Goal: Communication & Community: Answer question/provide support

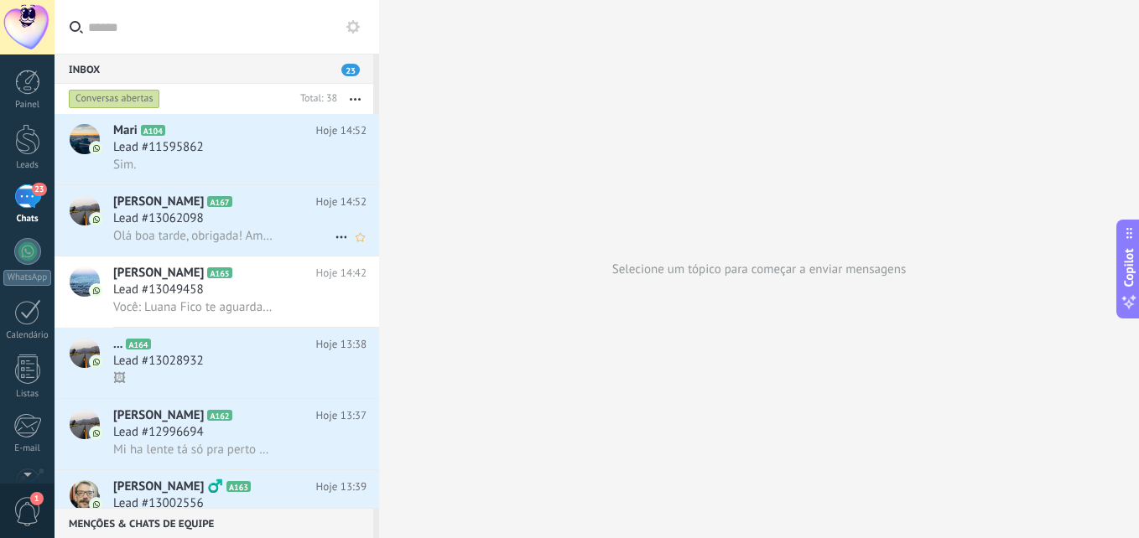
scroll to position [25, 0]
click at [29, 190] on div "23" at bounding box center [27, 197] width 27 height 24
click at [231, 226] on div "Lead #13062098" at bounding box center [239, 219] width 253 height 17
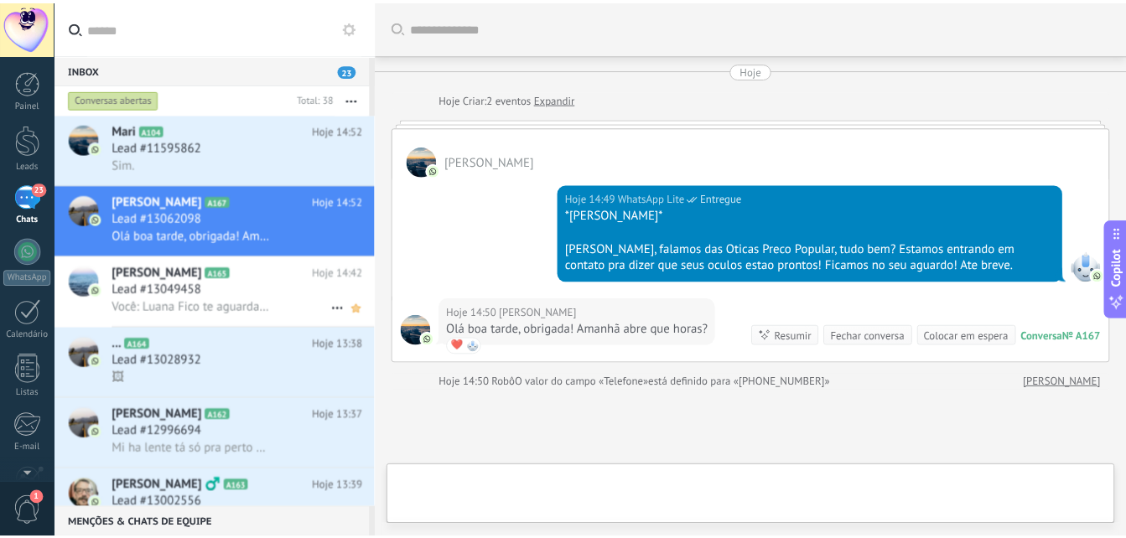
scroll to position [145, 0]
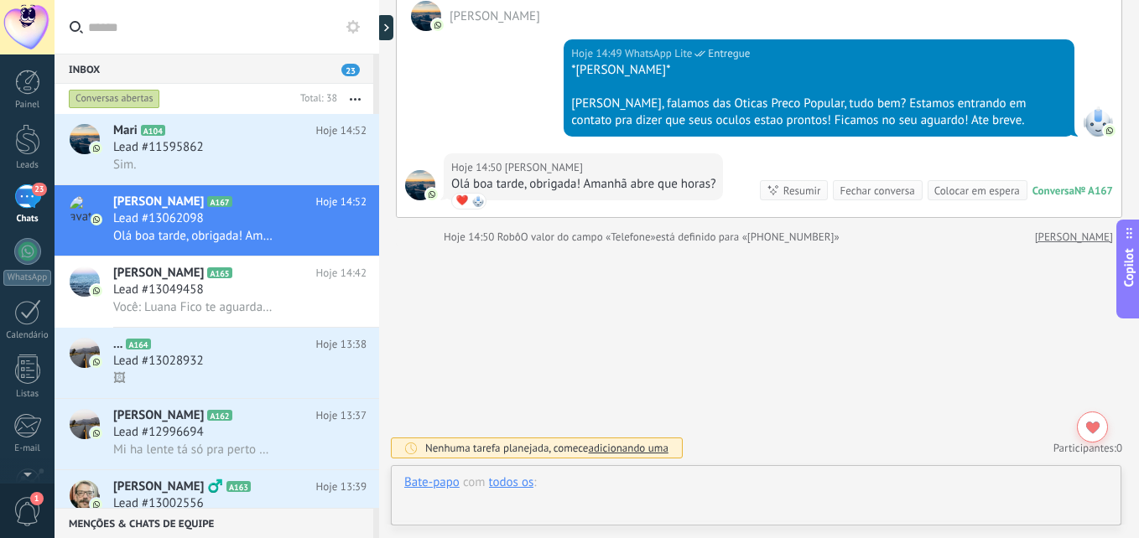
click at [678, 499] on div at bounding box center [756, 500] width 704 height 50
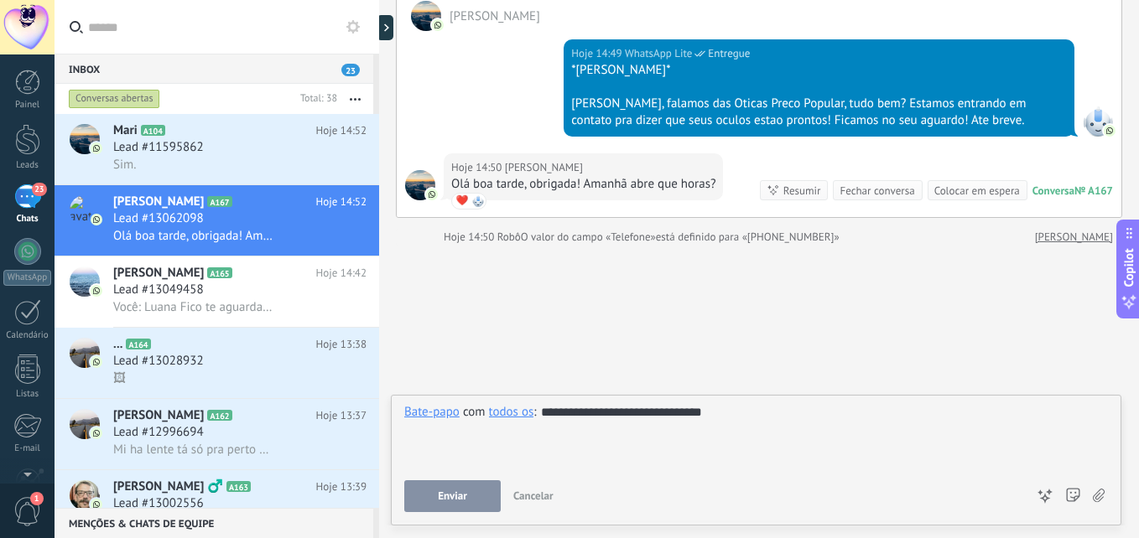
click at [439, 488] on button "Enviar" at bounding box center [452, 497] width 96 height 32
click at [10, 141] on link "Leads" at bounding box center [27, 147] width 55 height 47
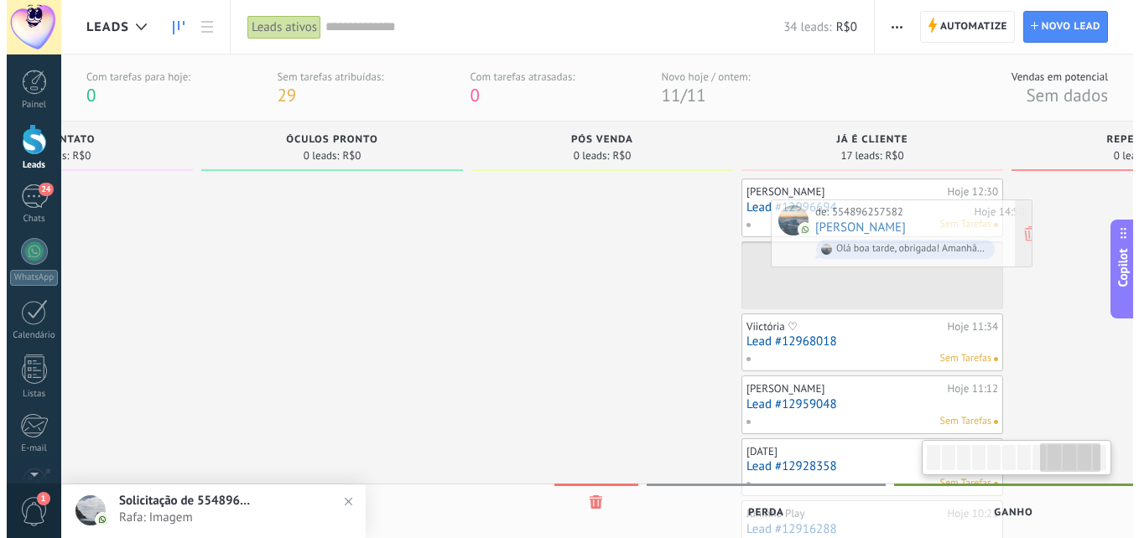
scroll to position [0, 2098]
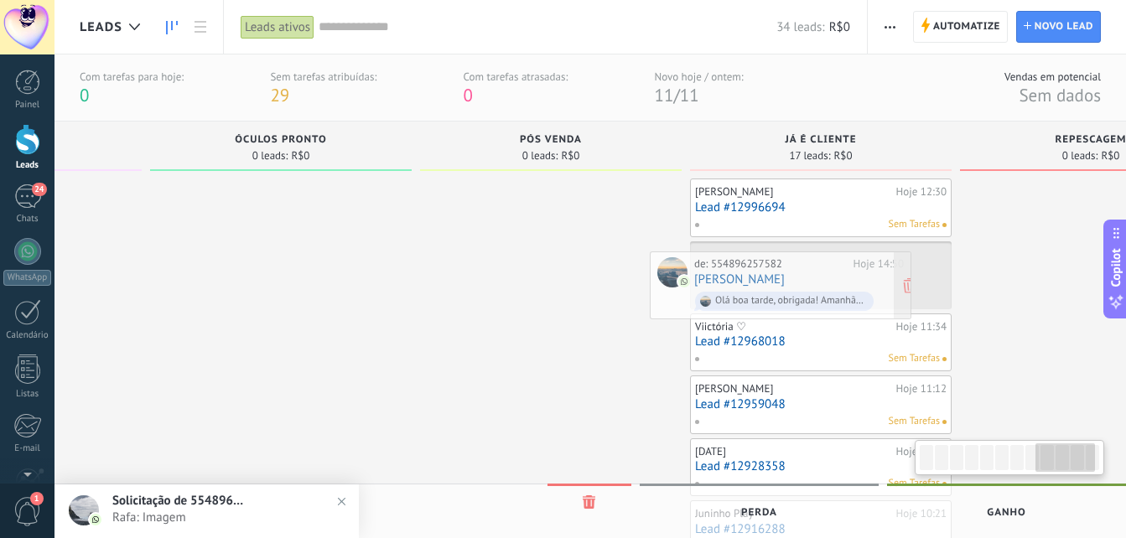
drag, startPoint x: 221, startPoint y: 208, endPoint x: 792, endPoint y: 281, distance: 574.9
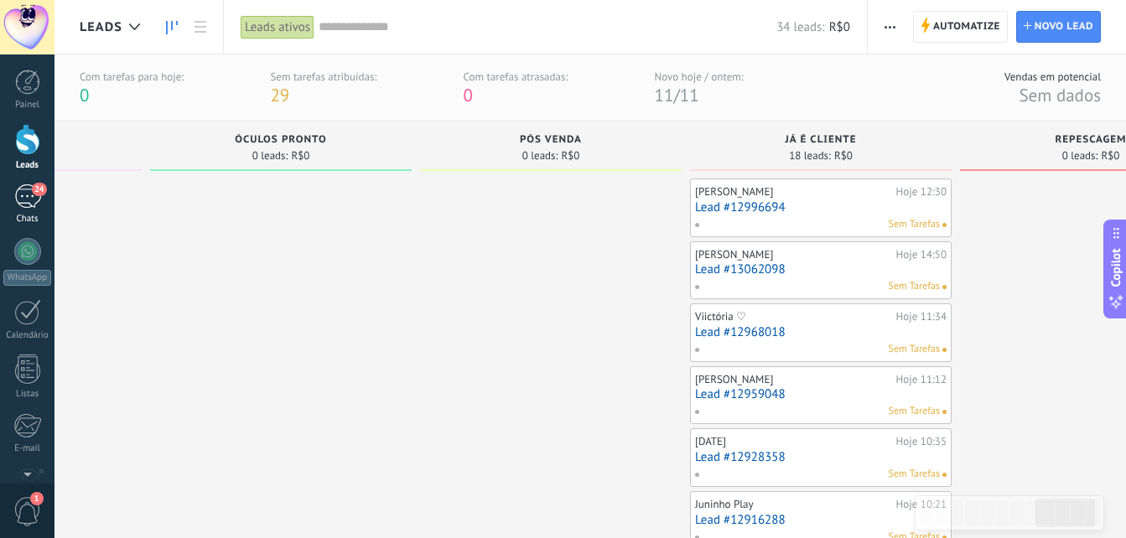
click at [27, 198] on div "24" at bounding box center [27, 197] width 27 height 24
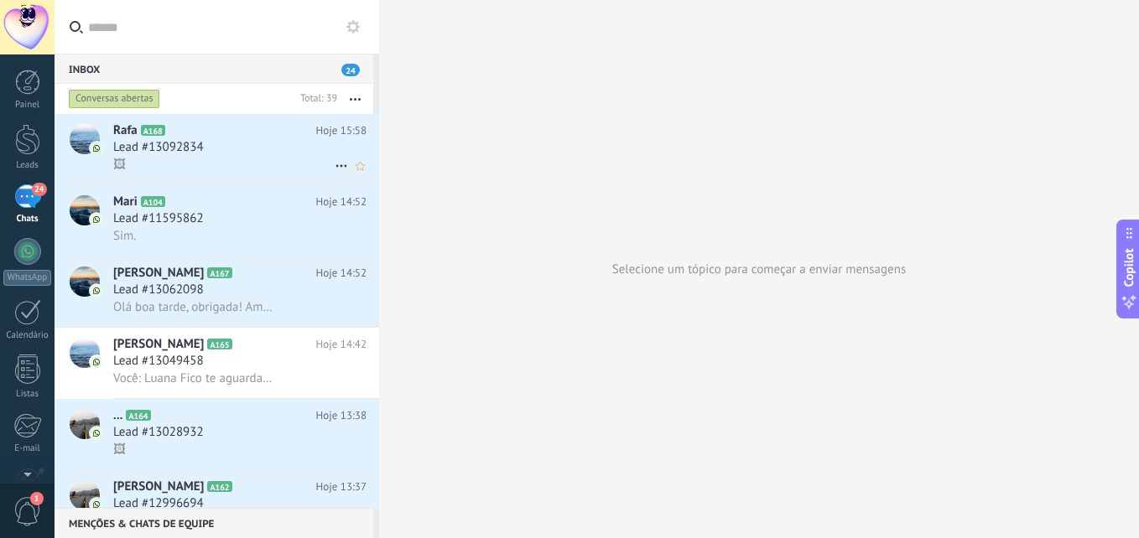
click at [245, 151] on div "Lead #13092834" at bounding box center [239, 147] width 253 height 17
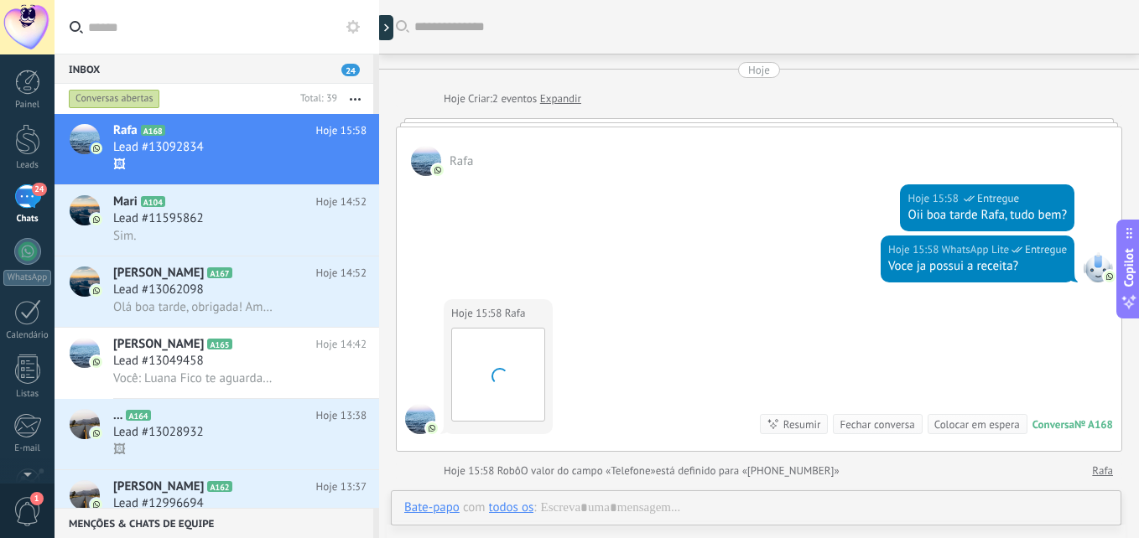
scroll to position [107, 0]
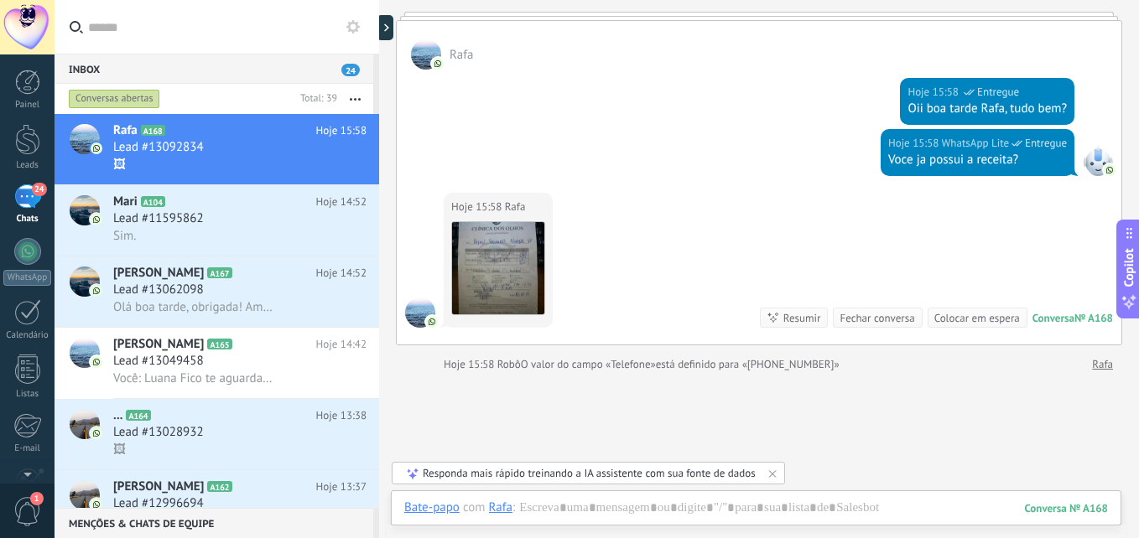
click at [503, 274] on img at bounding box center [498, 268] width 92 height 92
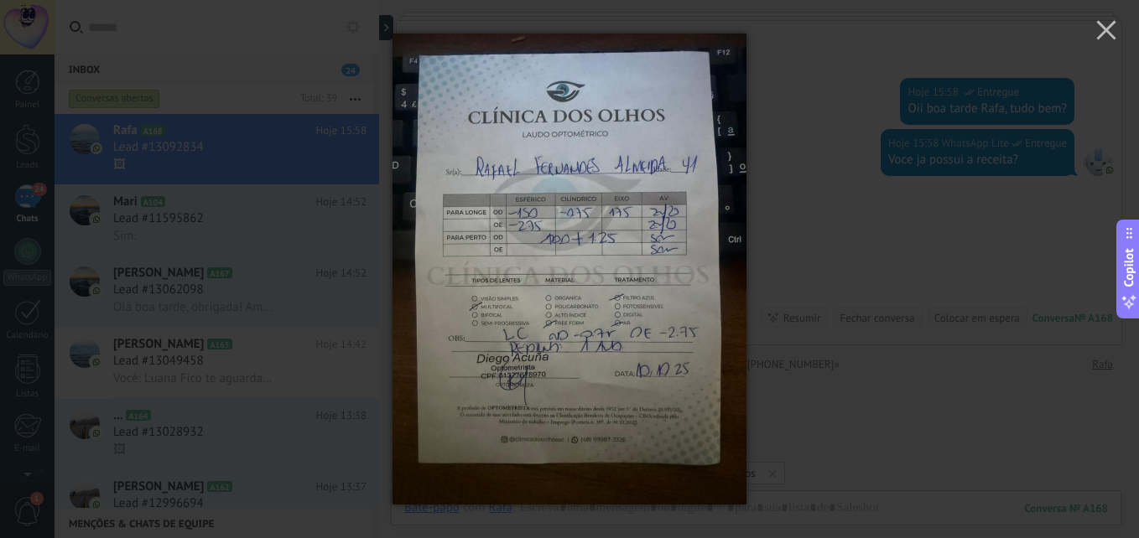
click at [805, 239] on div at bounding box center [569, 269] width 1139 height 538
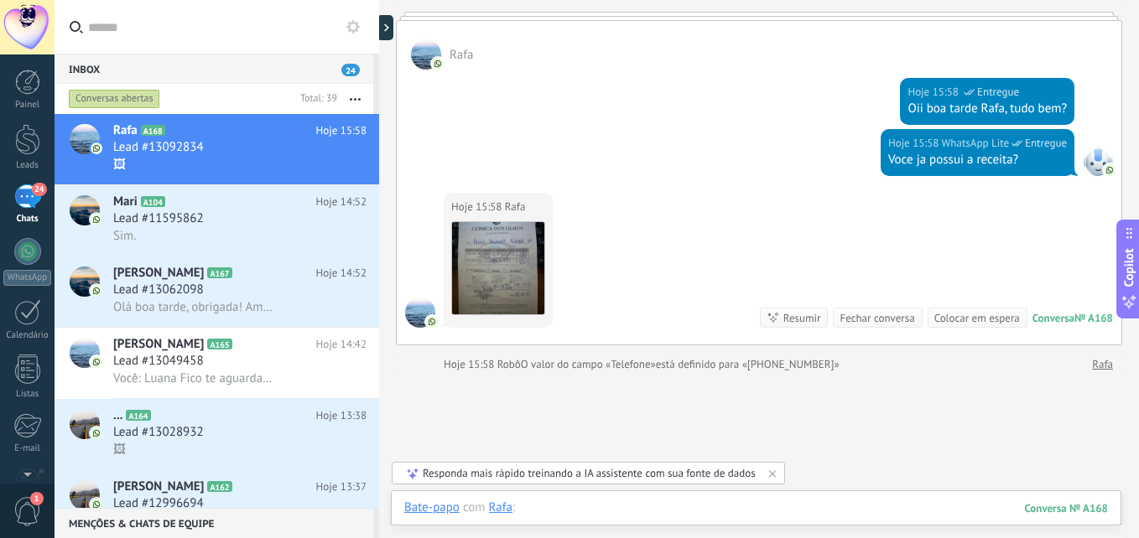
click at [644, 508] on div at bounding box center [756, 525] width 704 height 50
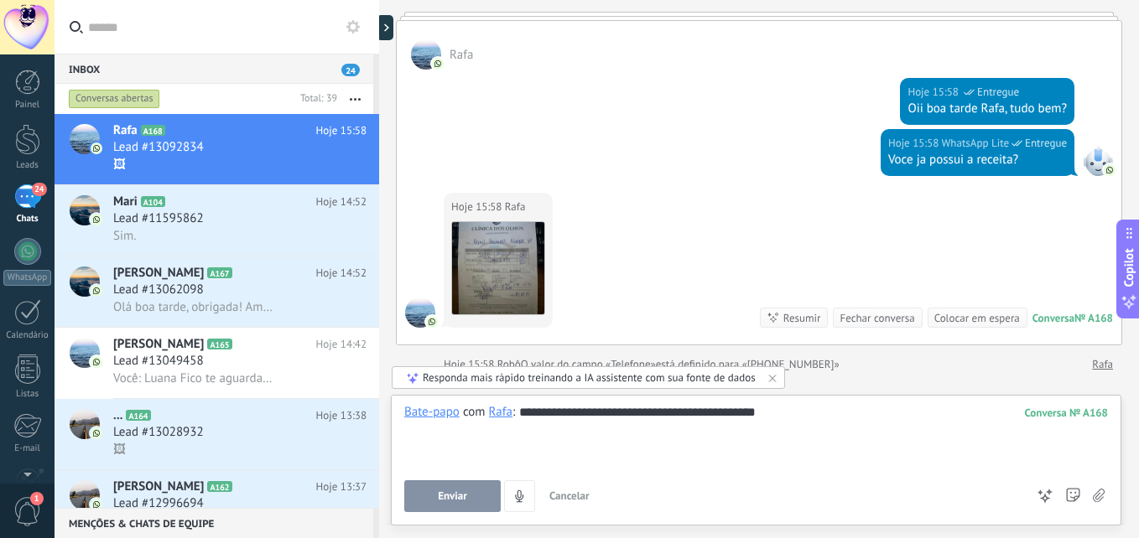
click at [448, 500] on span "Enviar" at bounding box center [452, 497] width 29 height 12
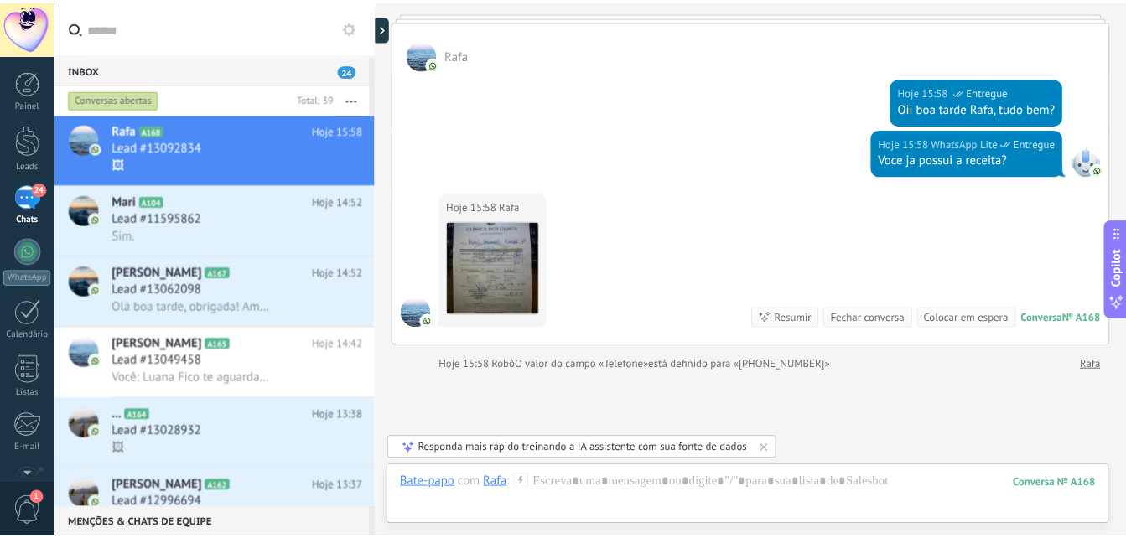
scroll to position [223, 0]
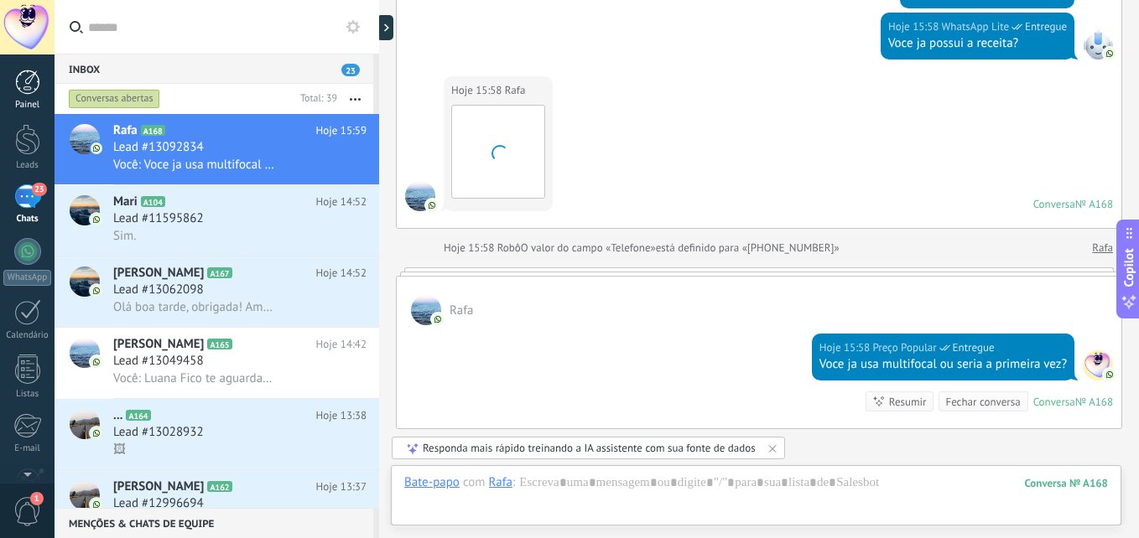
drag, startPoint x: 28, startPoint y: 68, endPoint x: 28, endPoint y: 80, distance: 11.7
click at [28, 68] on div "Painel Leads 23 Chats WhatsApp Clientes" at bounding box center [54, 269] width 109 height 429
click at [28, 80] on div at bounding box center [27, 82] width 25 height 25
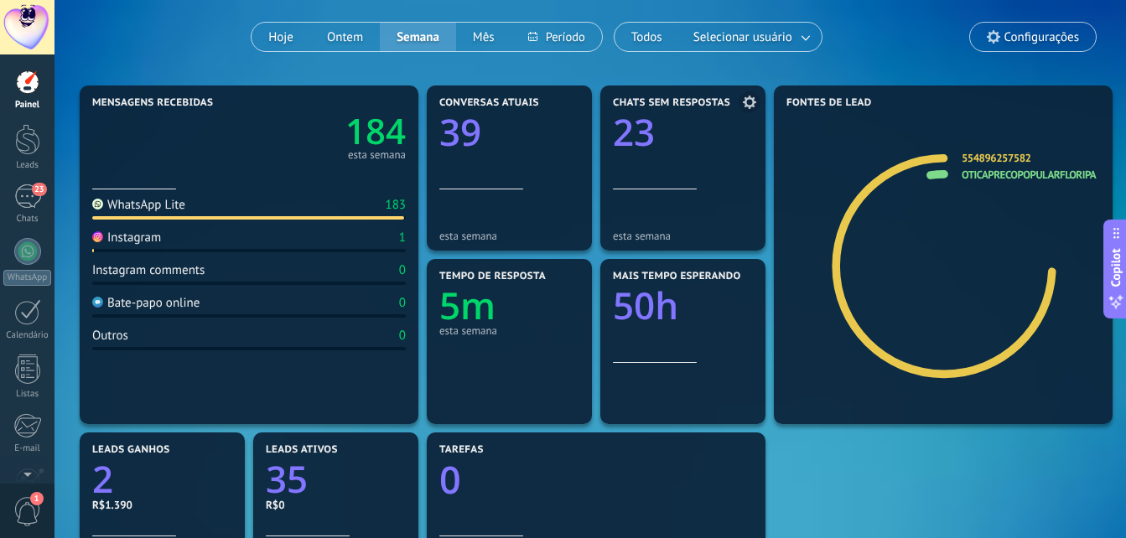
scroll to position [168, 0]
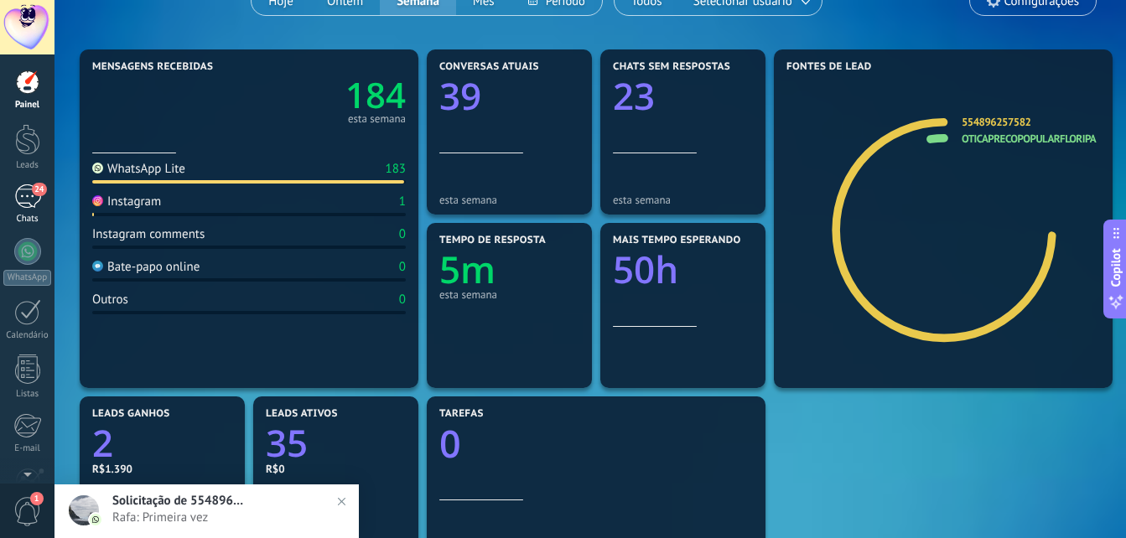
click at [28, 199] on div "24" at bounding box center [27, 197] width 27 height 24
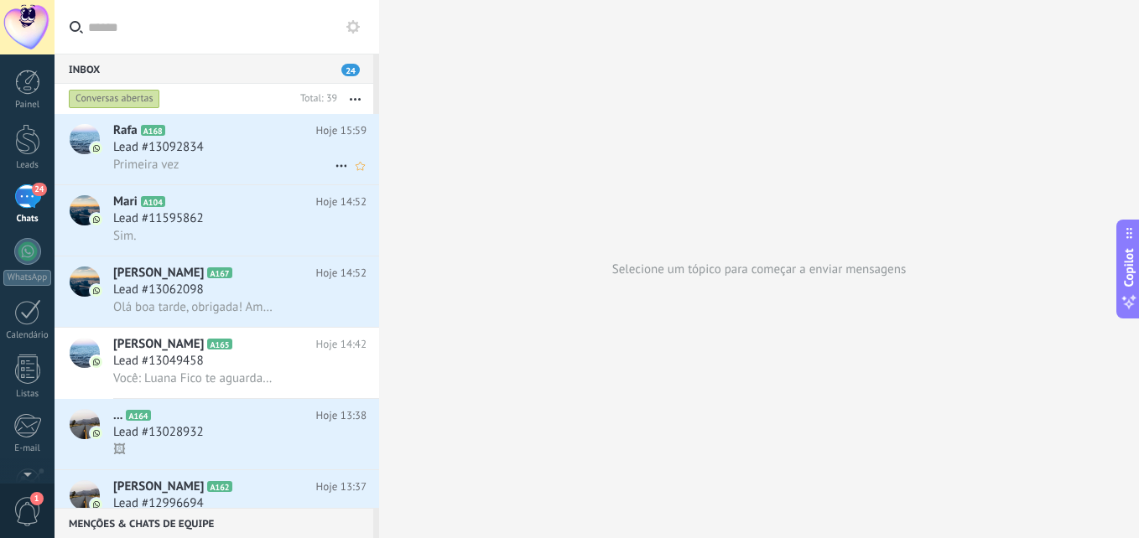
click at [243, 154] on div "Lead #13092834" at bounding box center [239, 147] width 253 height 17
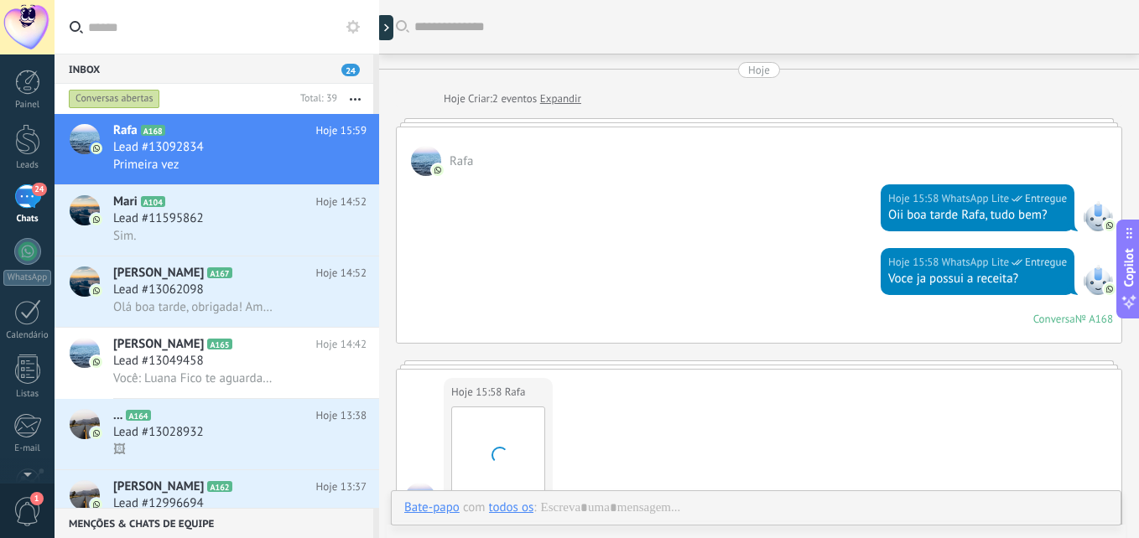
scroll to position [462, 0]
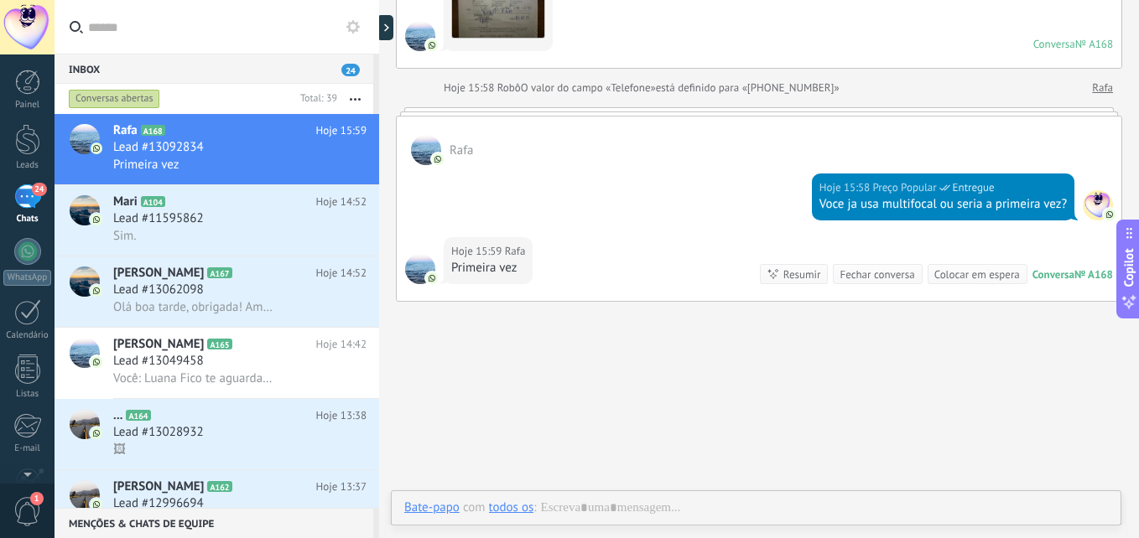
click at [621, 495] on div "Bate-papo E-mail Nota Tarefa Bate-papo com todos os : Enviar Cancelar Rastrear …" at bounding box center [756, 521] width 730 height 60
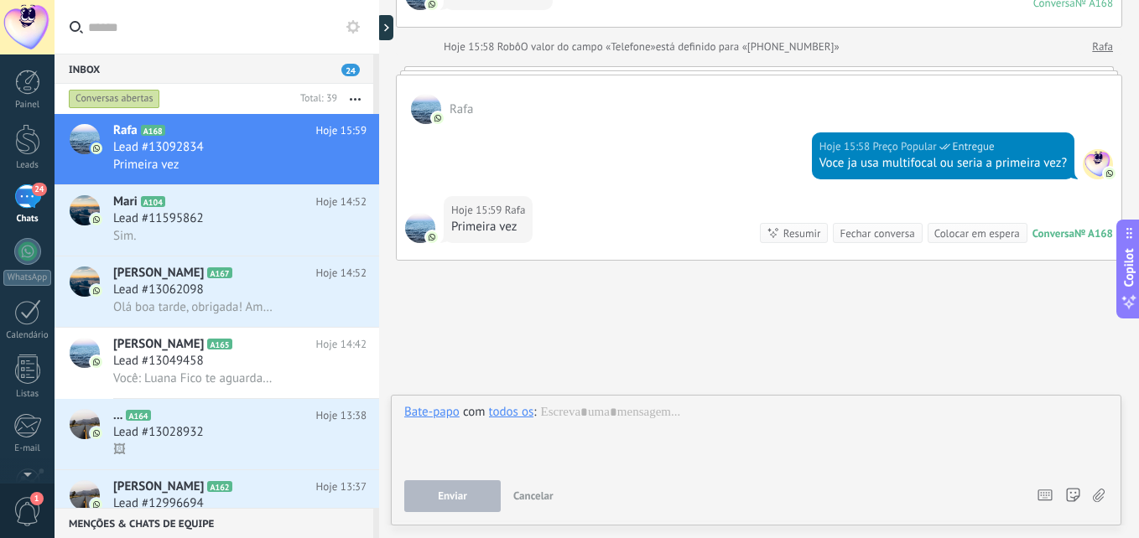
scroll to position [518, 0]
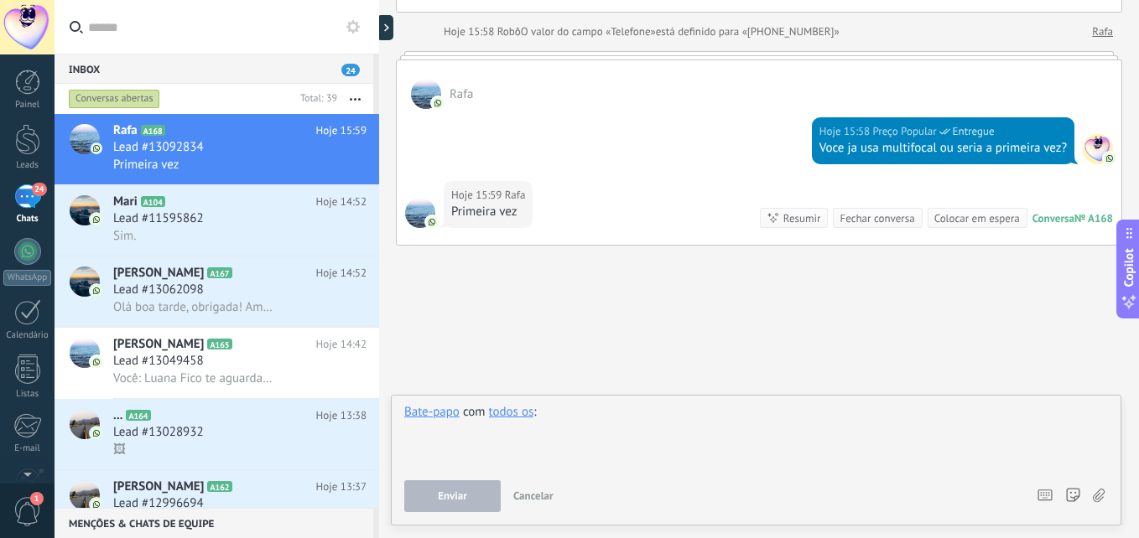
click at [643, 418] on div at bounding box center [756, 436] width 704 height 64
click at [553, 424] on div at bounding box center [756, 436] width 704 height 64
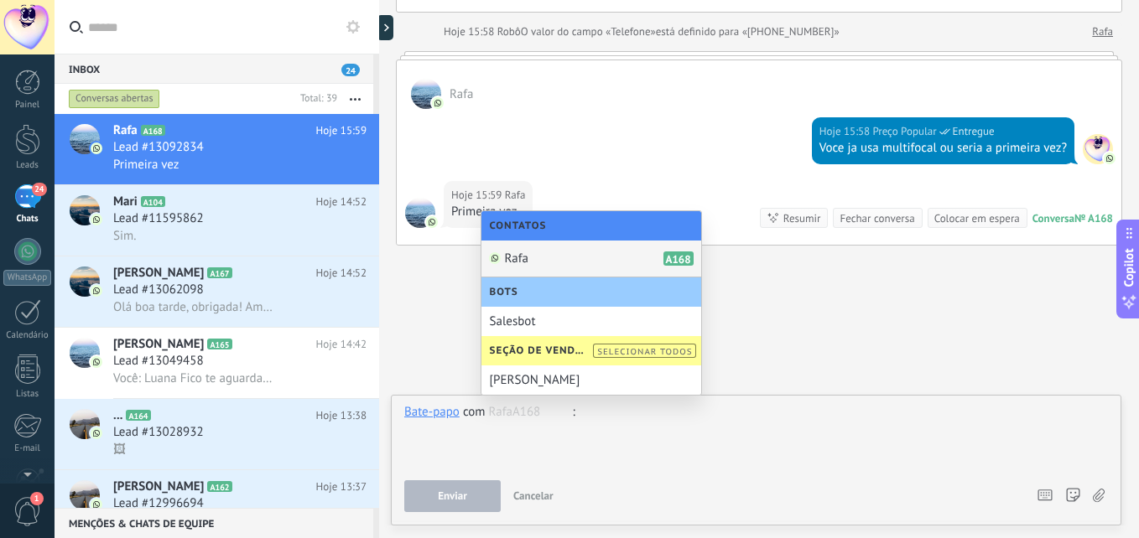
click at [556, 260] on div "Rafa A168" at bounding box center [591, 259] width 220 height 37
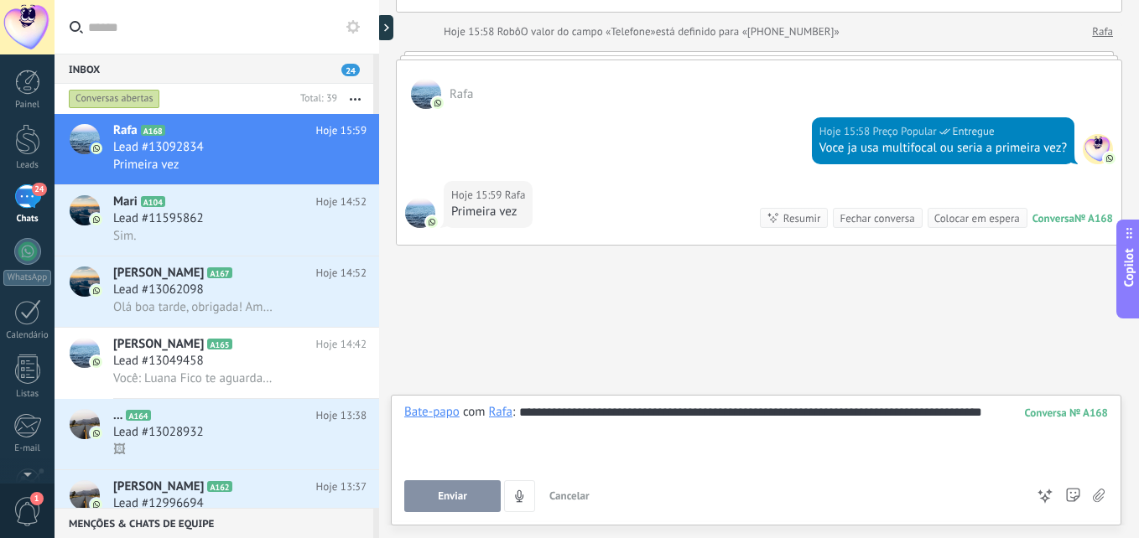
click at [452, 491] on span "Enviar" at bounding box center [452, 497] width 29 height 12
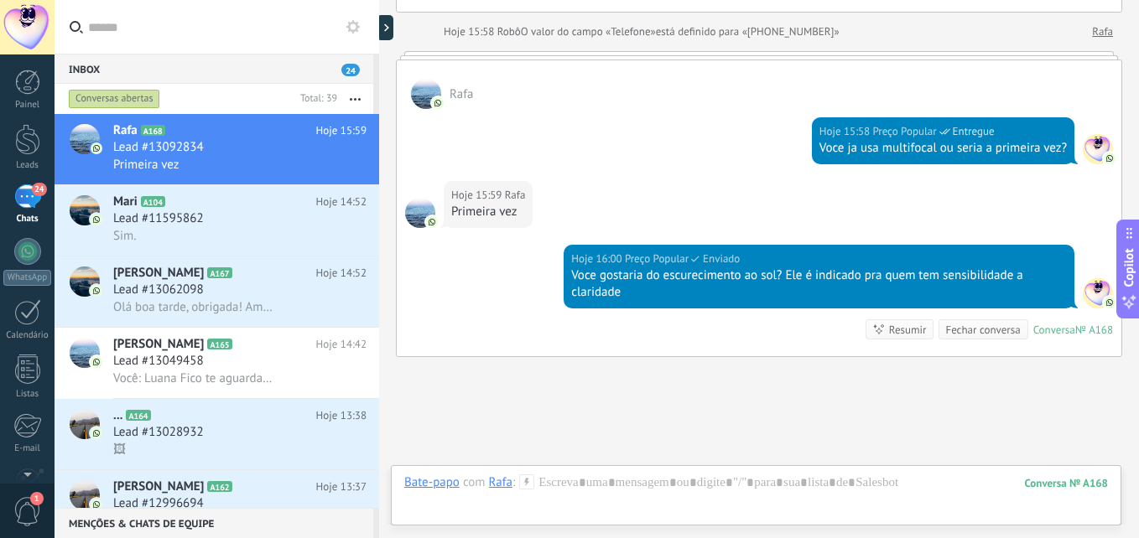
scroll to position [630, 0]
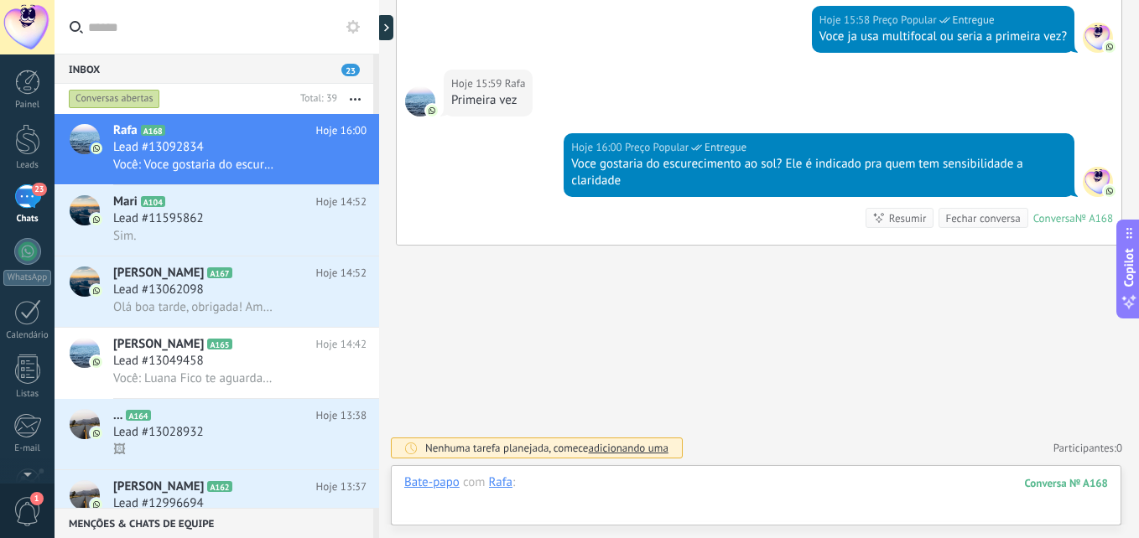
click at [740, 482] on div at bounding box center [756, 500] width 704 height 50
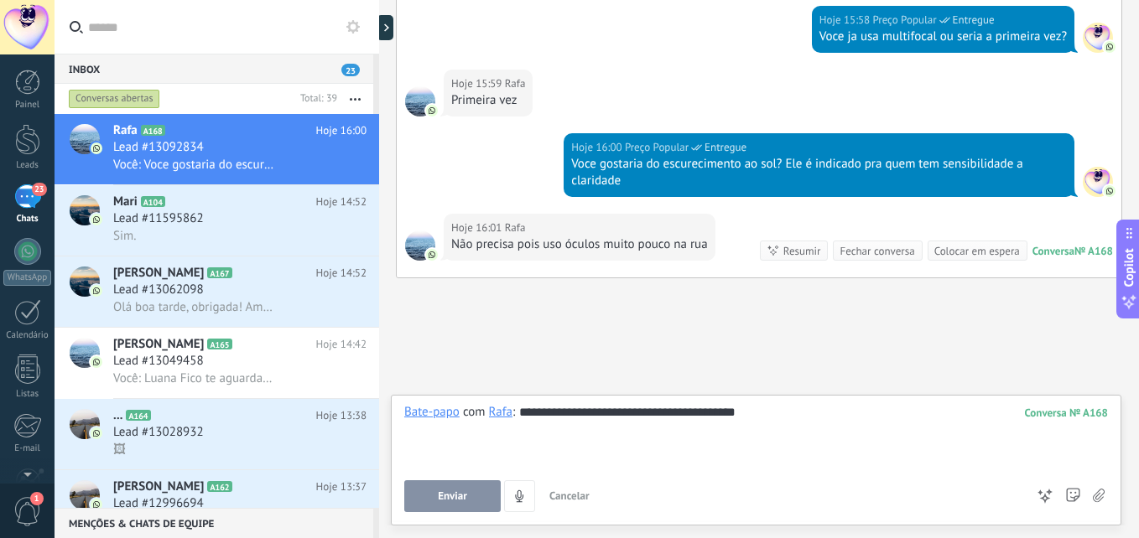
scroll to position [663, 0]
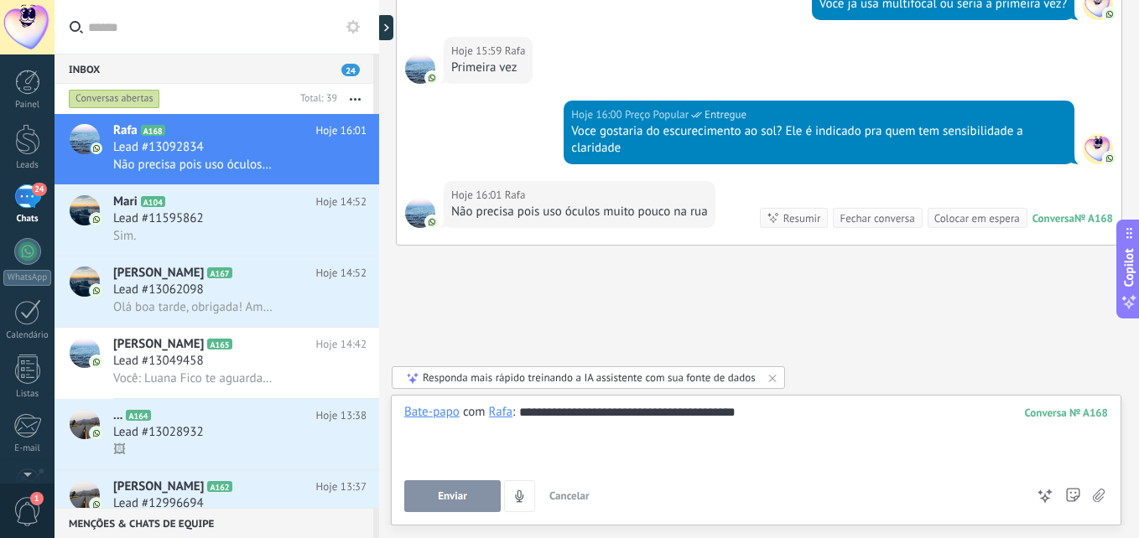
drag, startPoint x: 445, startPoint y: 488, endPoint x: 747, endPoint y: 450, distance: 304.4
click at [747, 450] on div "**********" at bounding box center [756, 458] width 704 height 108
click at [455, 506] on button "Enviar" at bounding box center [452, 497] width 96 height 32
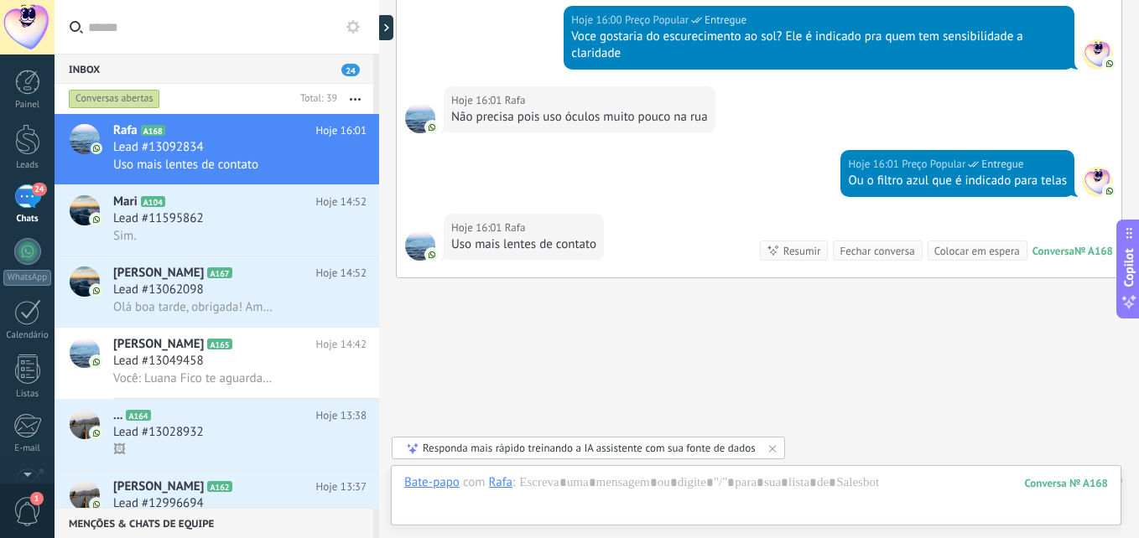
scroll to position [790, 0]
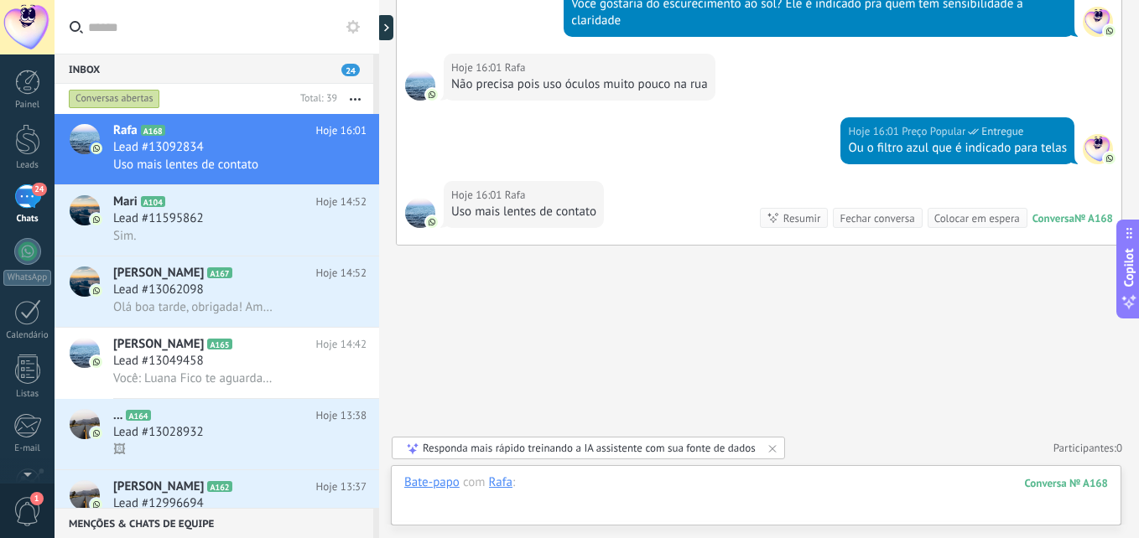
click at [741, 488] on div at bounding box center [756, 500] width 704 height 50
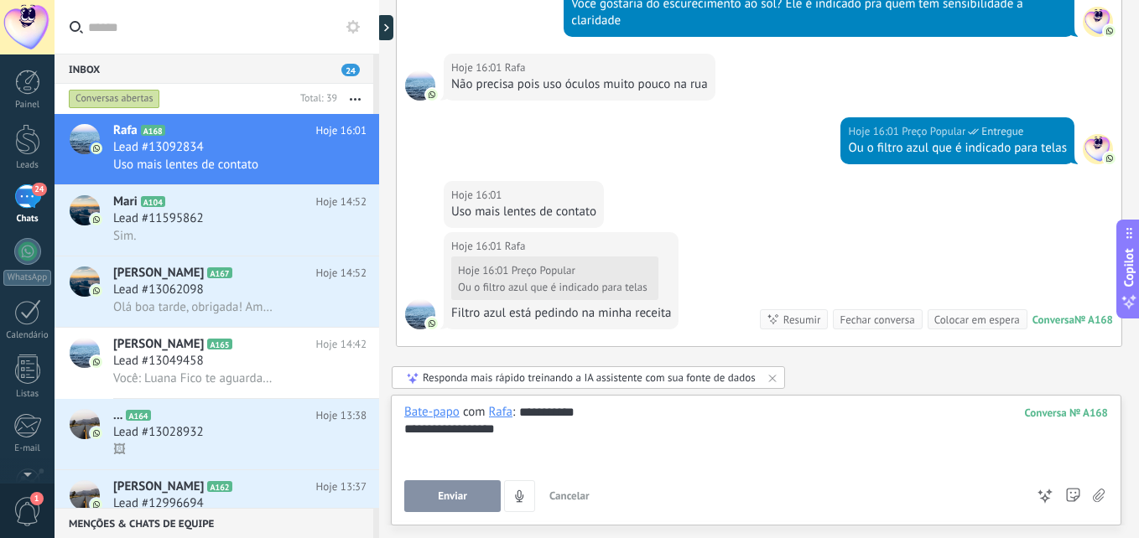
scroll to position [891, 0]
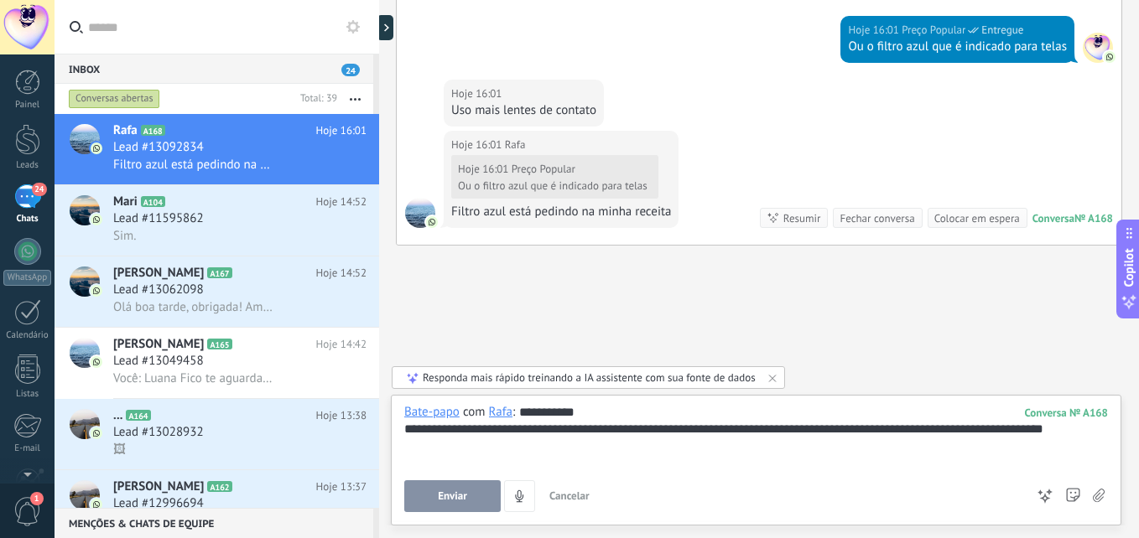
click at [457, 497] on span "Enviar" at bounding box center [452, 497] width 29 height 12
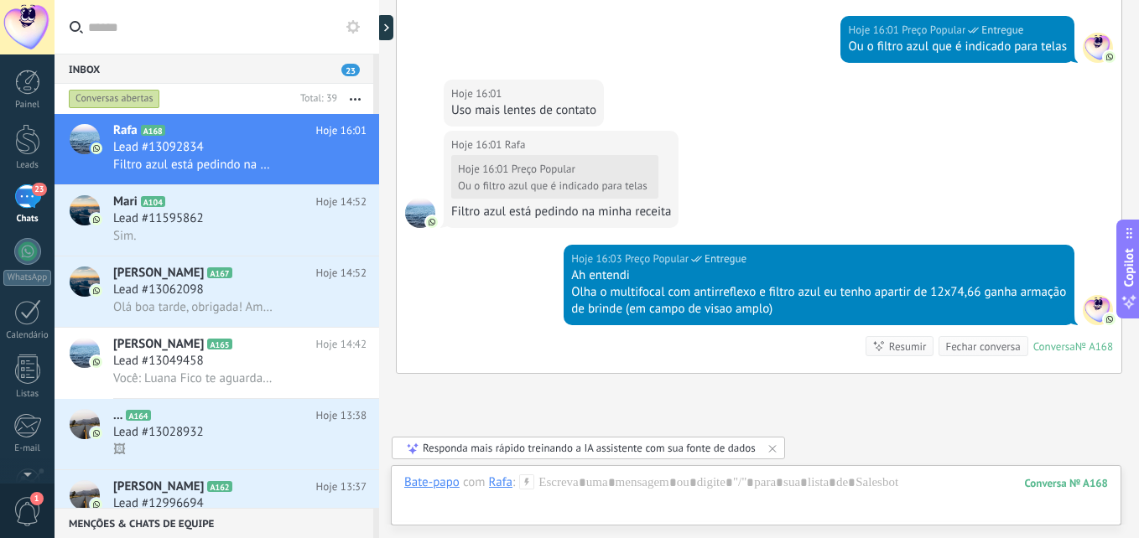
scroll to position [1020, 0]
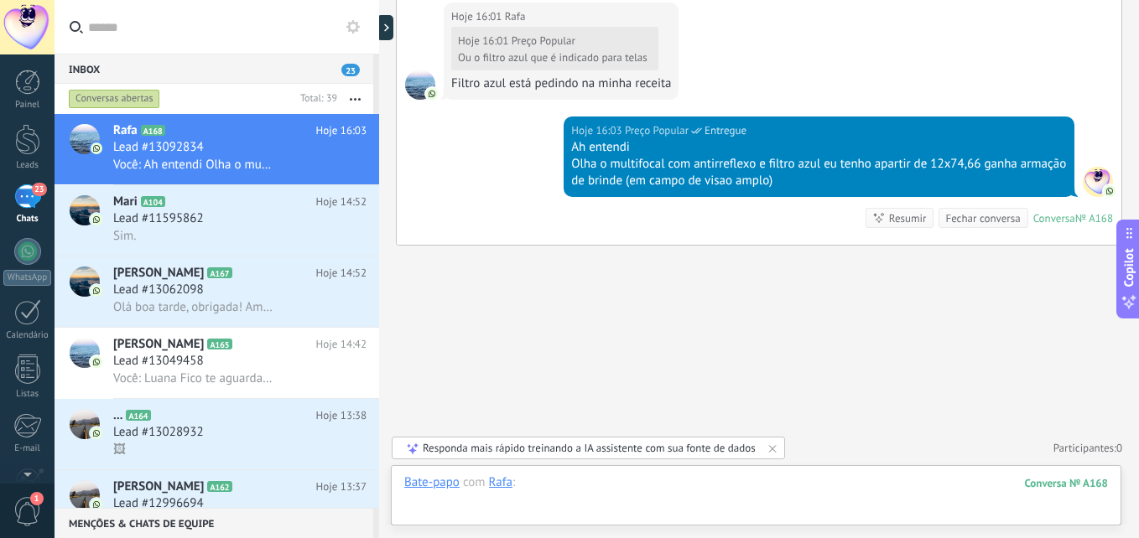
click at [835, 486] on div at bounding box center [756, 500] width 704 height 50
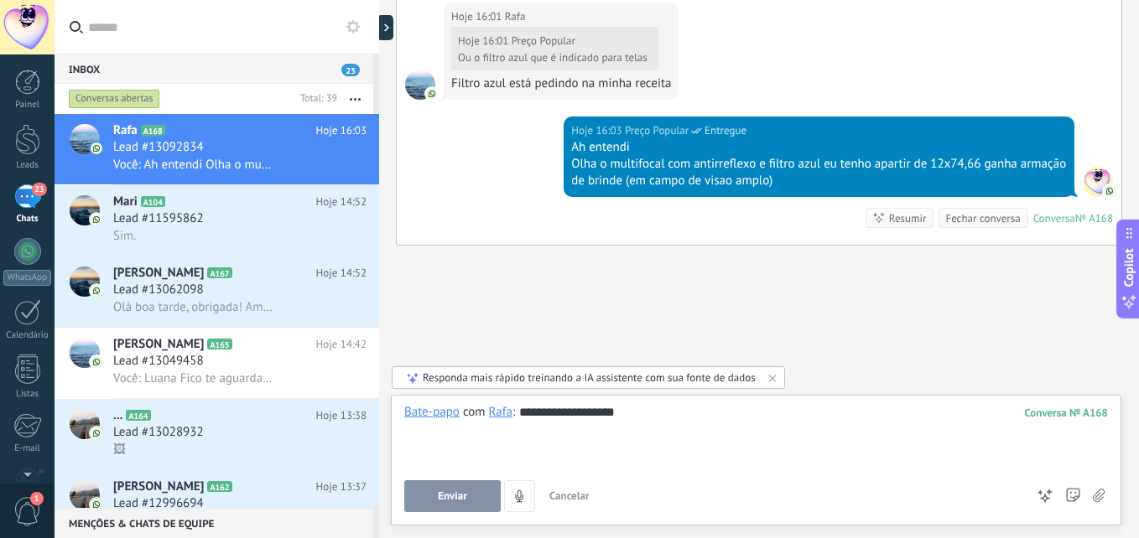
click at [449, 496] on span "Enviar" at bounding box center [452, 497] width 29 height 12
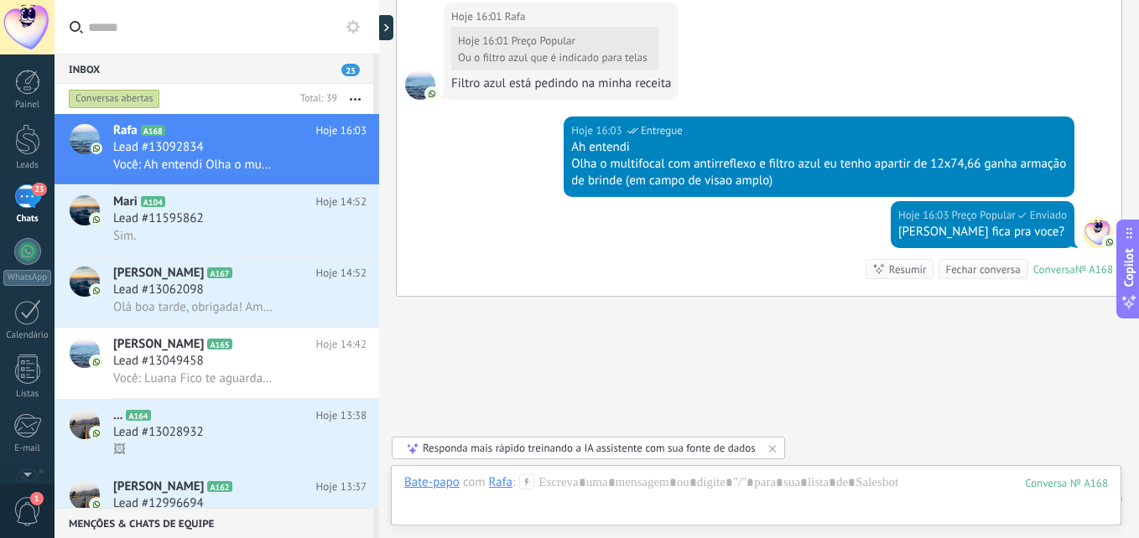
scroll to position [1071, 0]
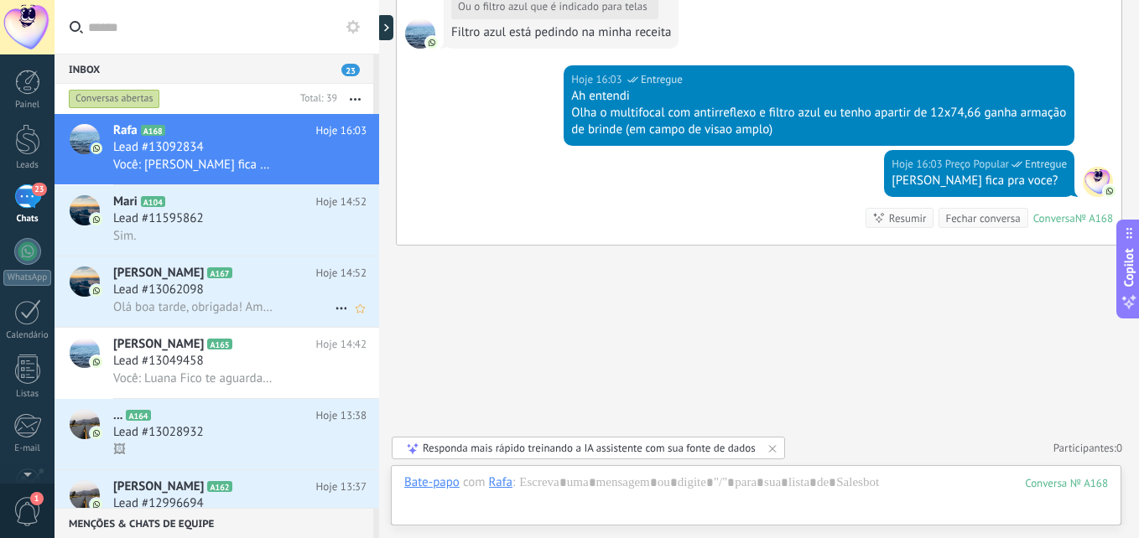
click at [229, 285] on div "Lead #13062098" at bounding box center [239, 290] width 253 height 17
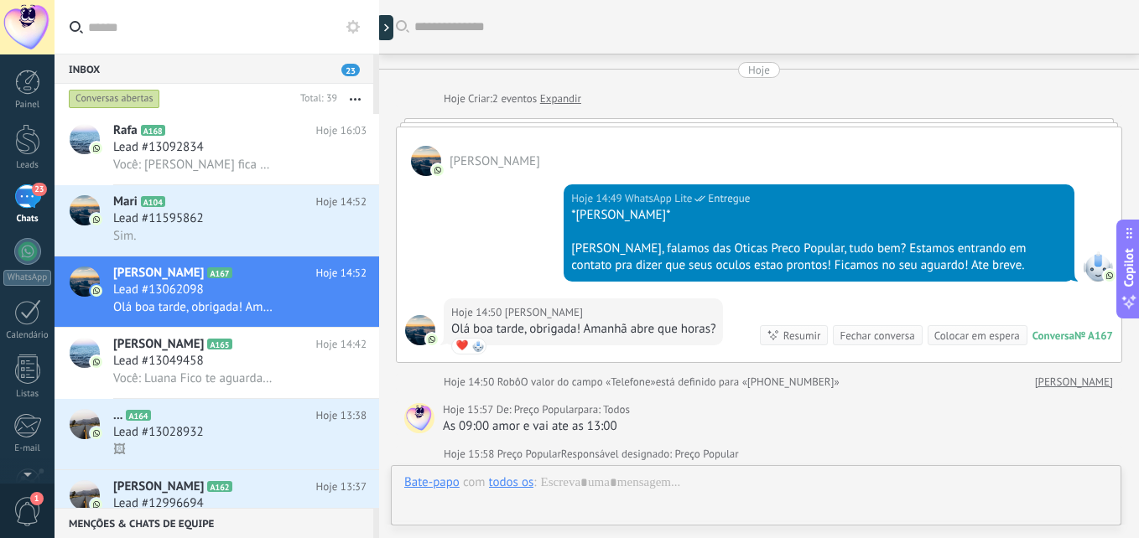
scroll to position [61, 0]
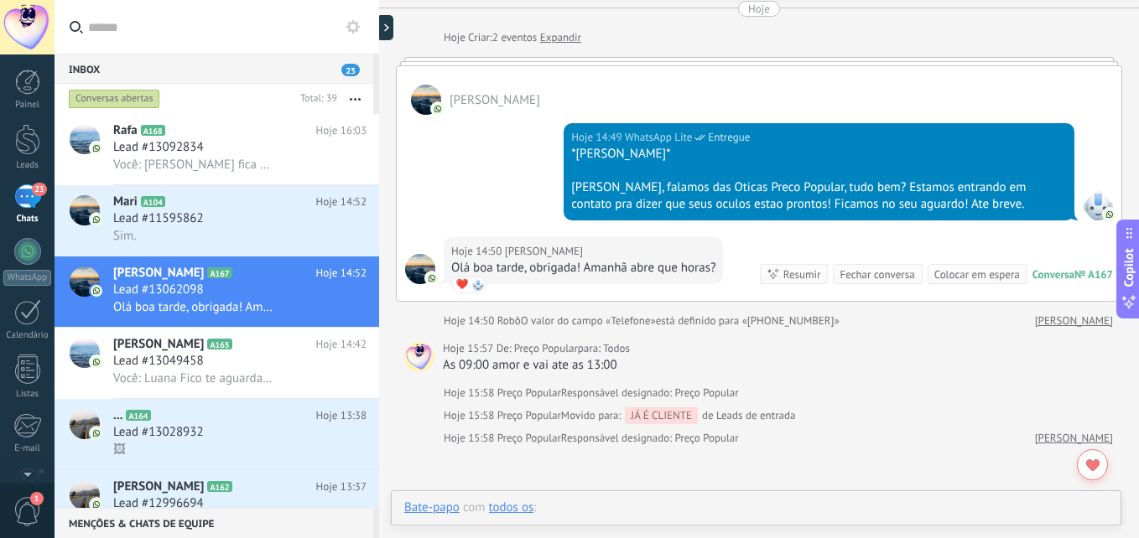
click at [600, 507] on div at bounding box center [756, 525] width 704 height 50
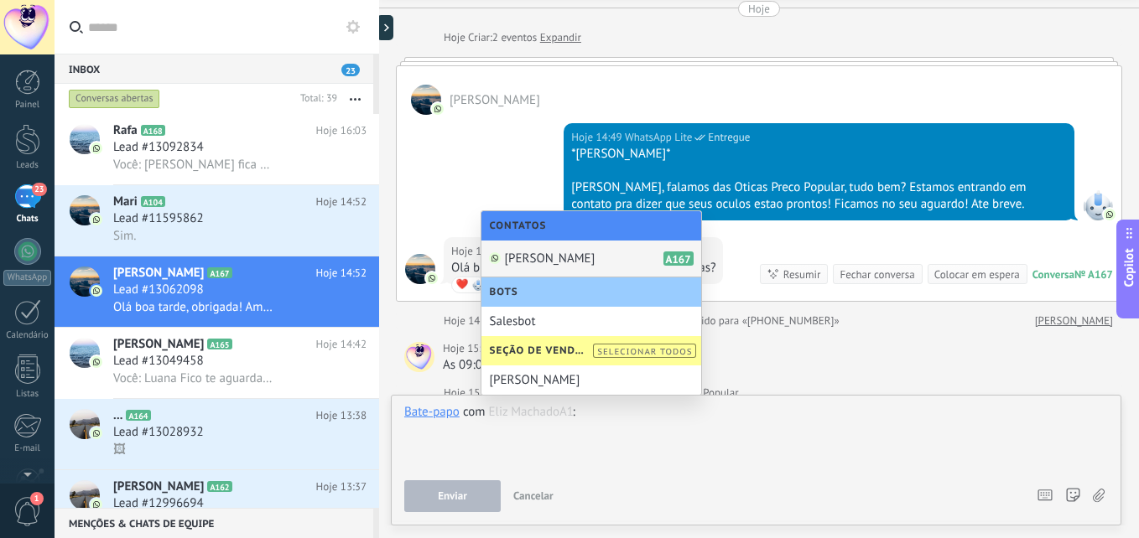
click at [543, 249] on div "[PERSON_NAME] A167" at bounding box center [591, 259] width 220 height 37
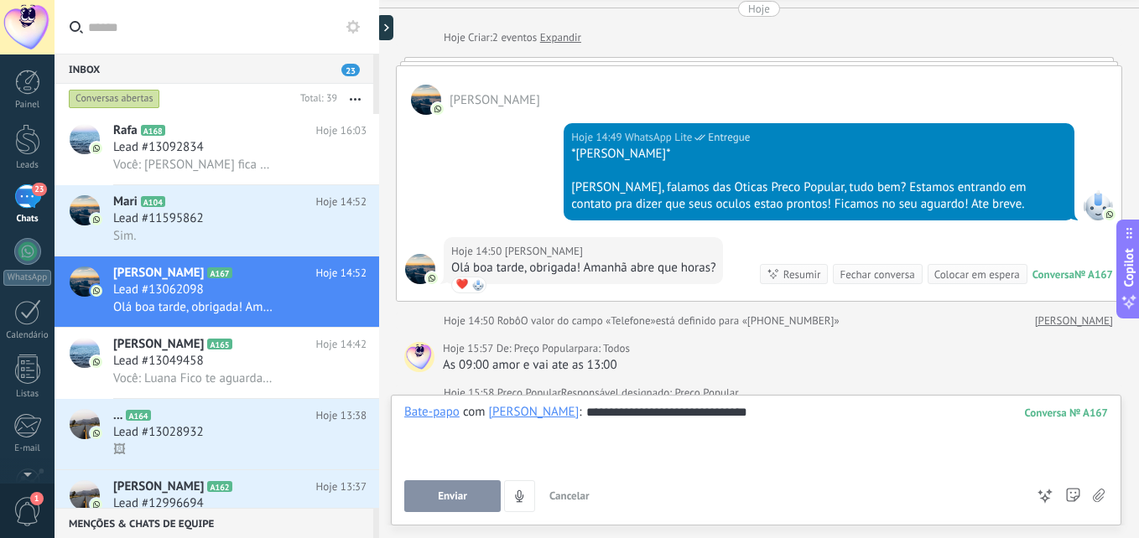
click at [458, 492] on span "Enviar" at bounding box center [452, 497] width 29 height 12
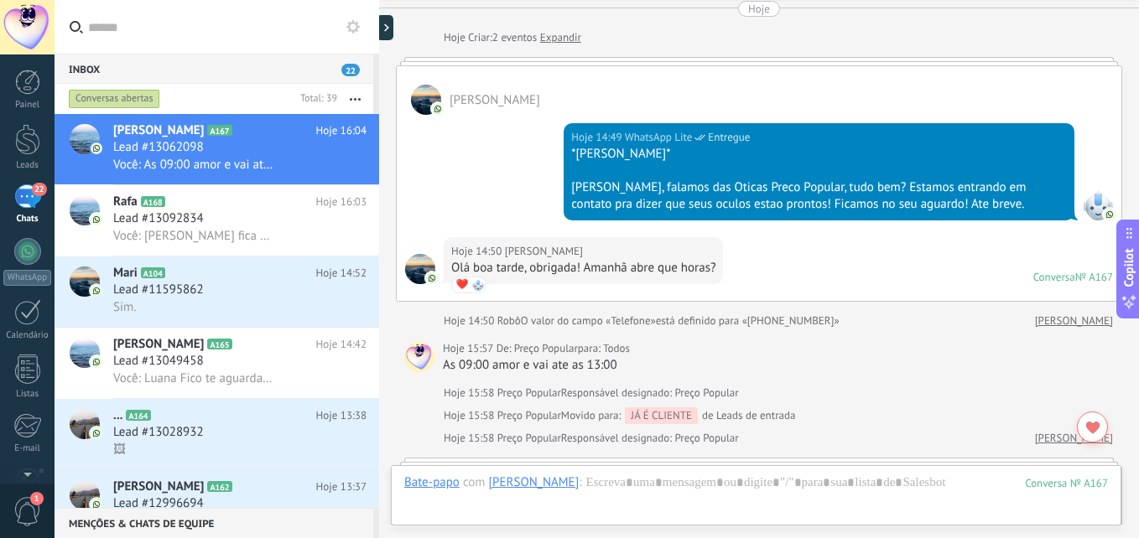
scroll to position [435, 0]
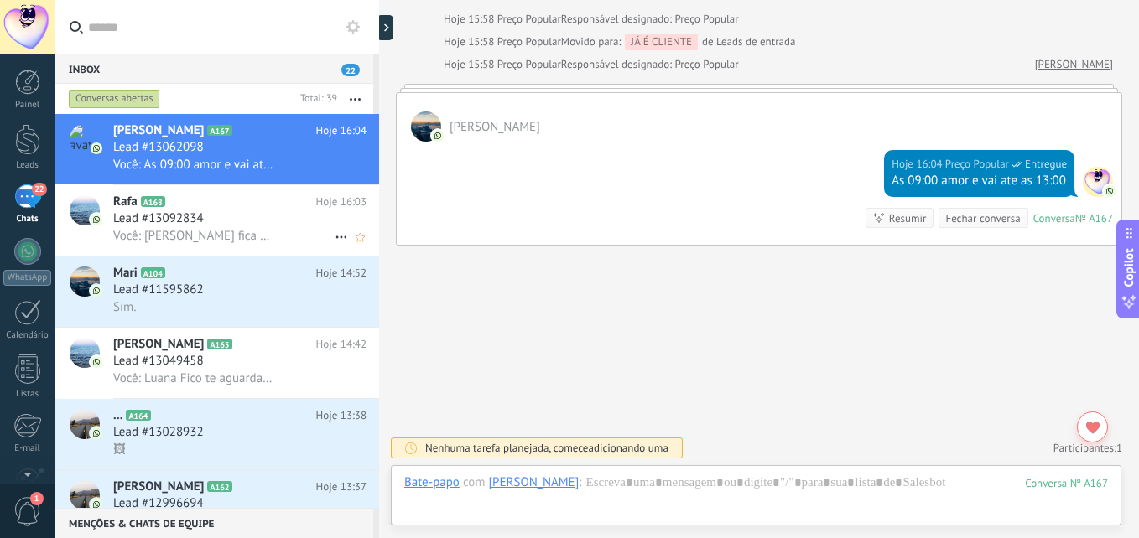
click at [242, 223] on div "Lead #13092834" at bounding box center [239, 219] width 253 height 17
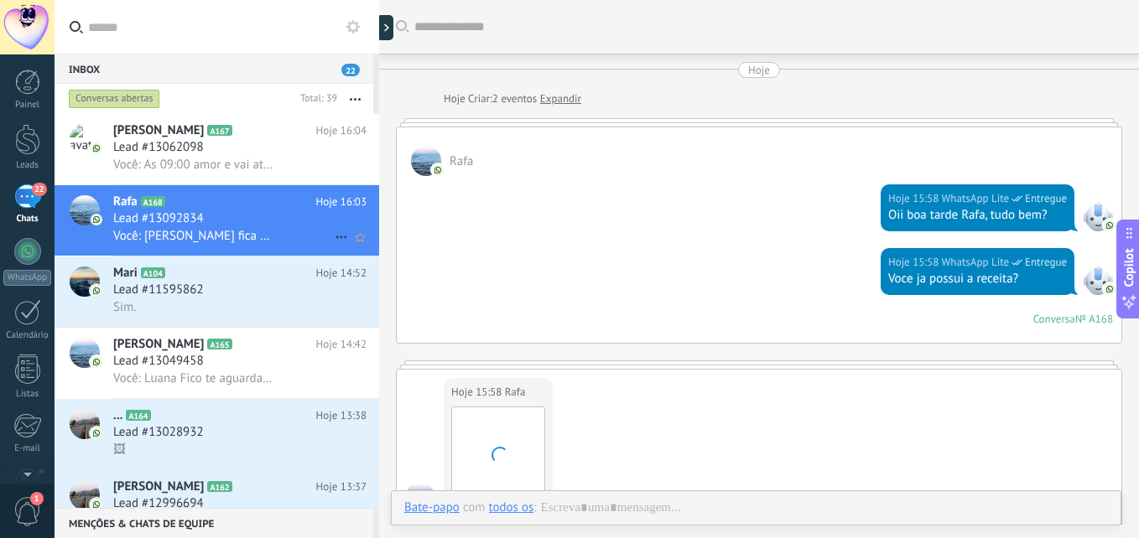
scroll to position [1000, 0]
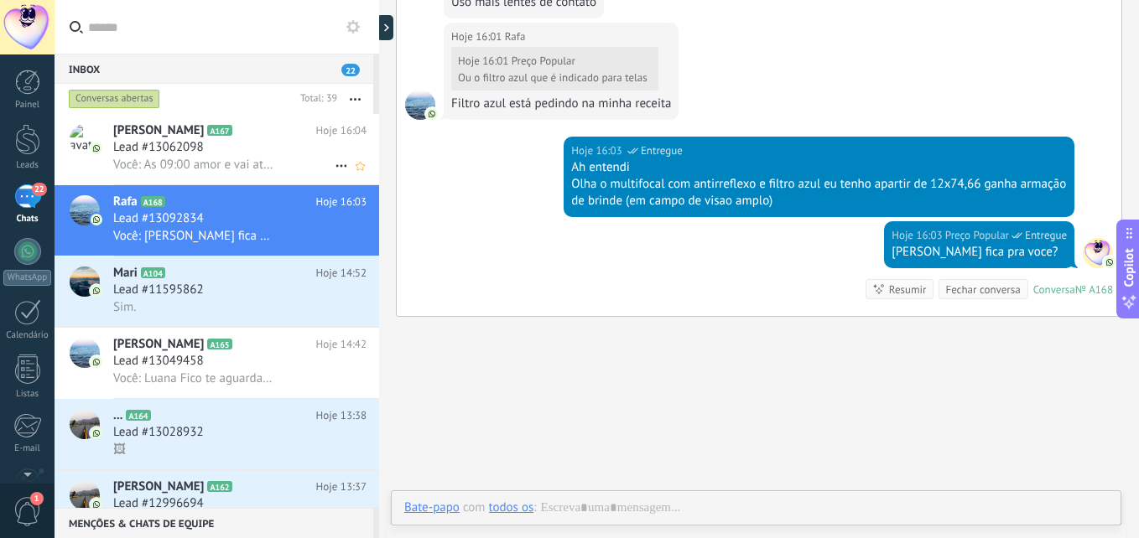
click at [257, 169] on span "Você: As 09:00 amor e vai ate as 13:00" at bounding box center [193, 165] width 161 height 16
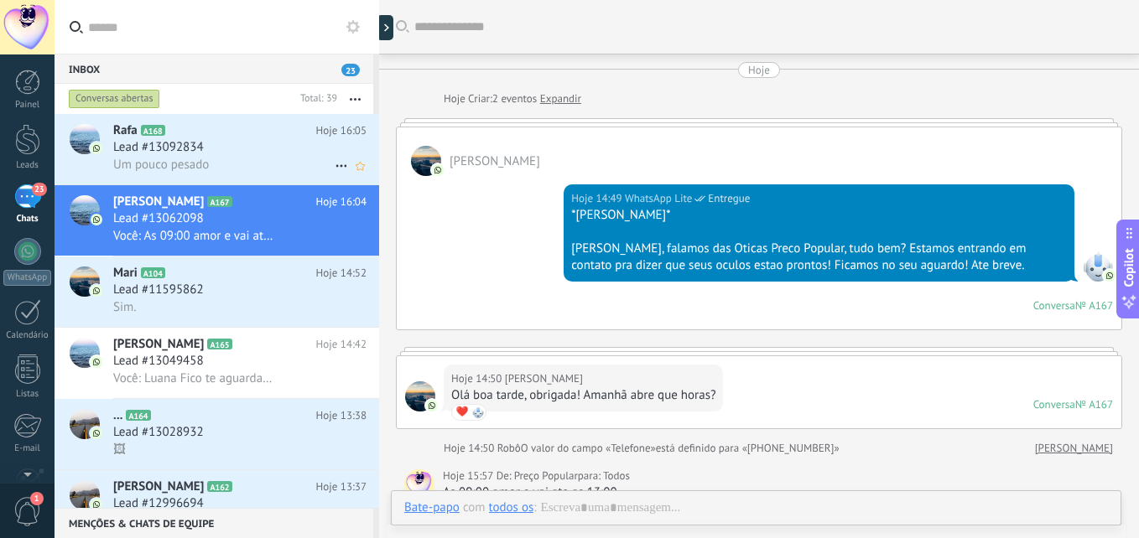
scroll to position [398, 0]
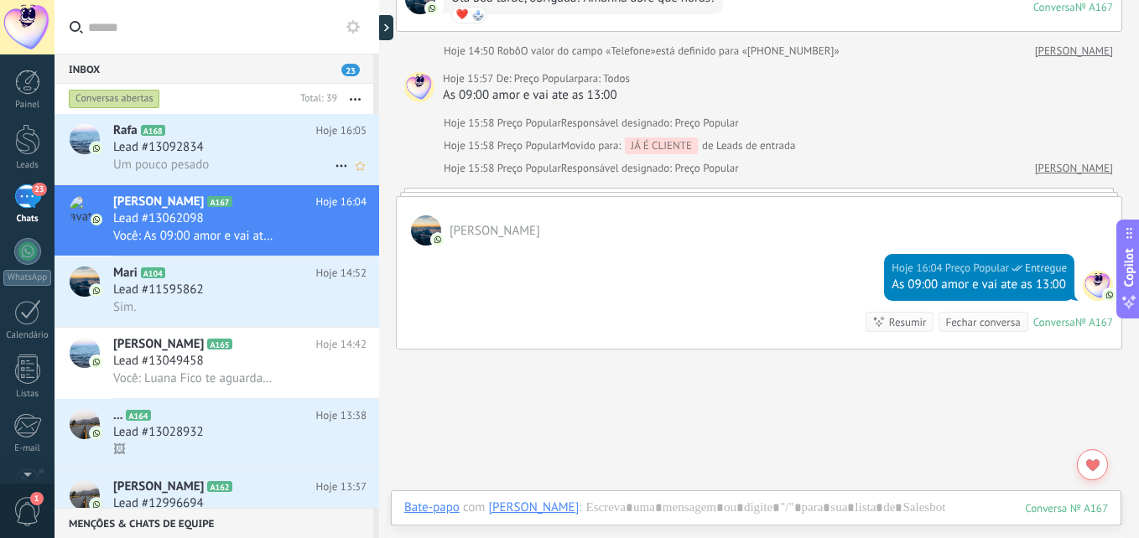
click at [257, 169] on div "Um pouco pesado" at bounding box center [239, 165] width 253 height 18
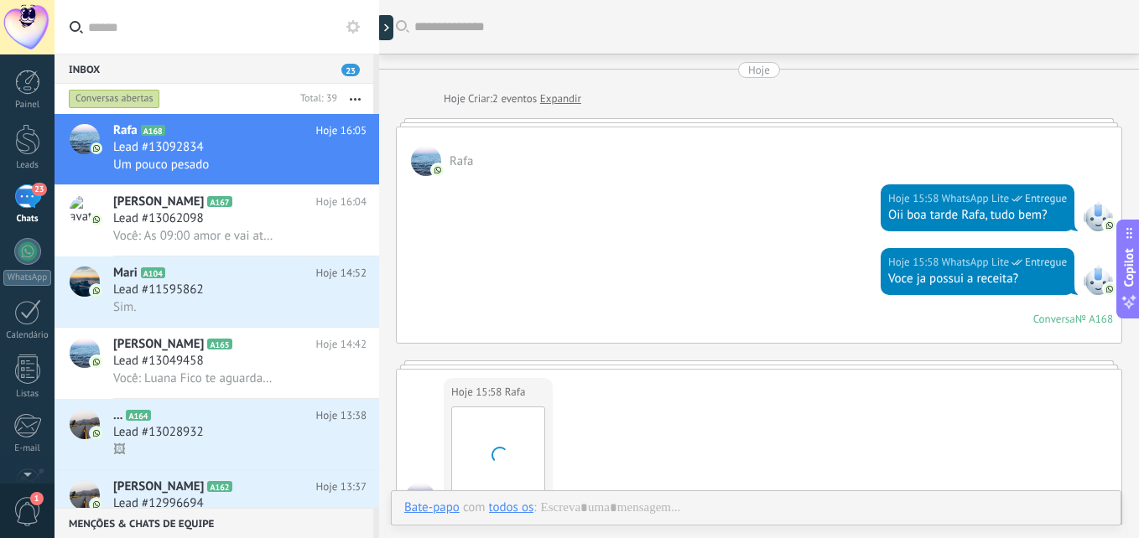
scroll to position [1047, 0]
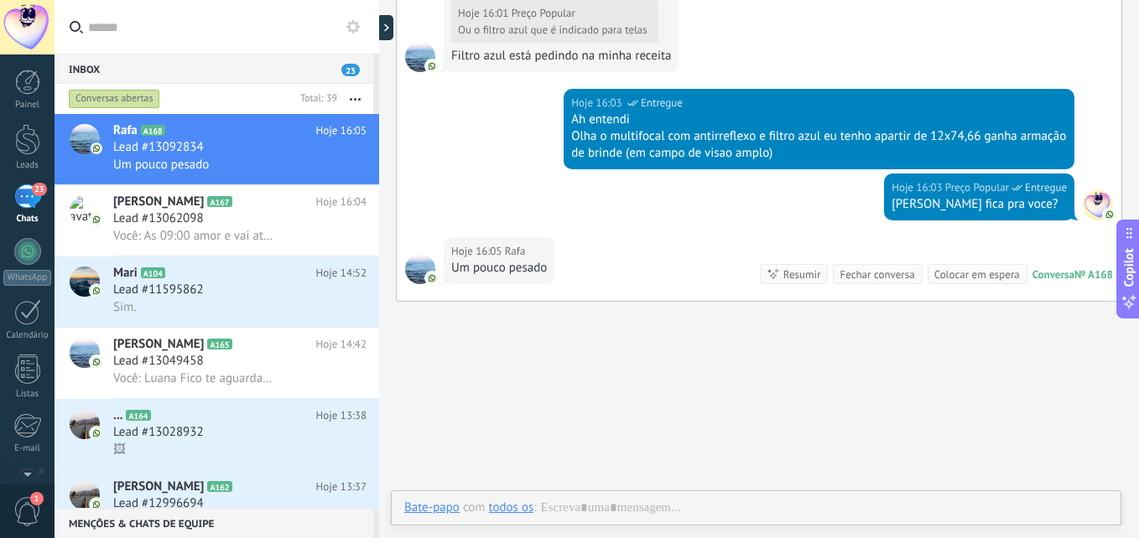
click at [718, 495] on div "Bate-papo E-mail Nota Tarefa Bate-papo com todos os : Enviar Cancelar Rastrear …" at bounding box center [756, 521] width 730 height 60
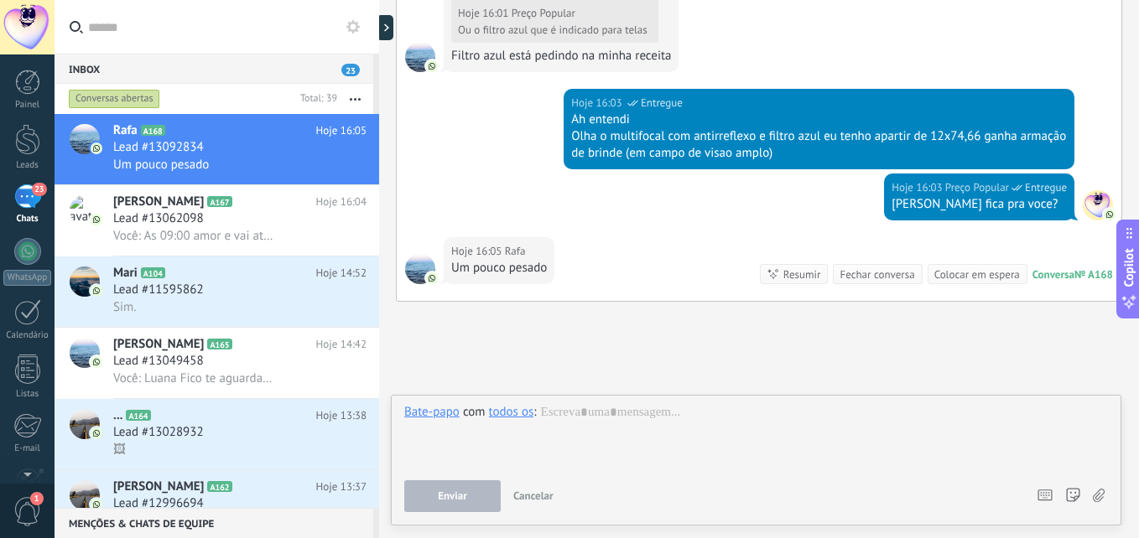
click at [710, 512] on div "Bate-papo E-mail Nota Tarefa Bate-papo com todos os : Enviar Cancelar Rastrear …" at bounding box center [756, 460] width 730 height 131
click at [651, 441] on div at bounding box center [756, 436] width 704 height 64
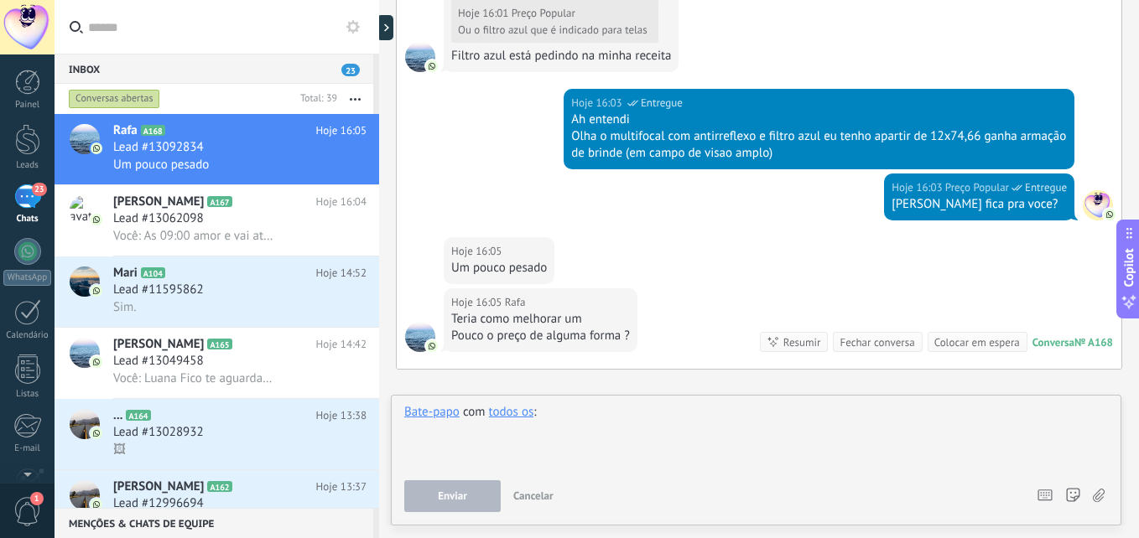
scroll to position [1119, 0]
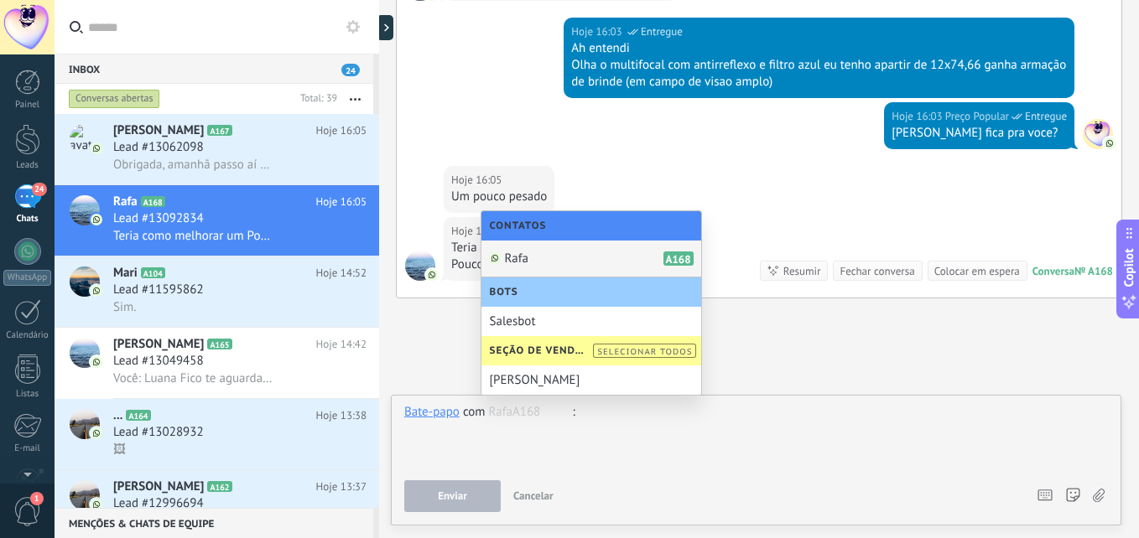
click at [540, 263] on div "Rafa A168" at bounding box center [591, 259] width 220 height 37
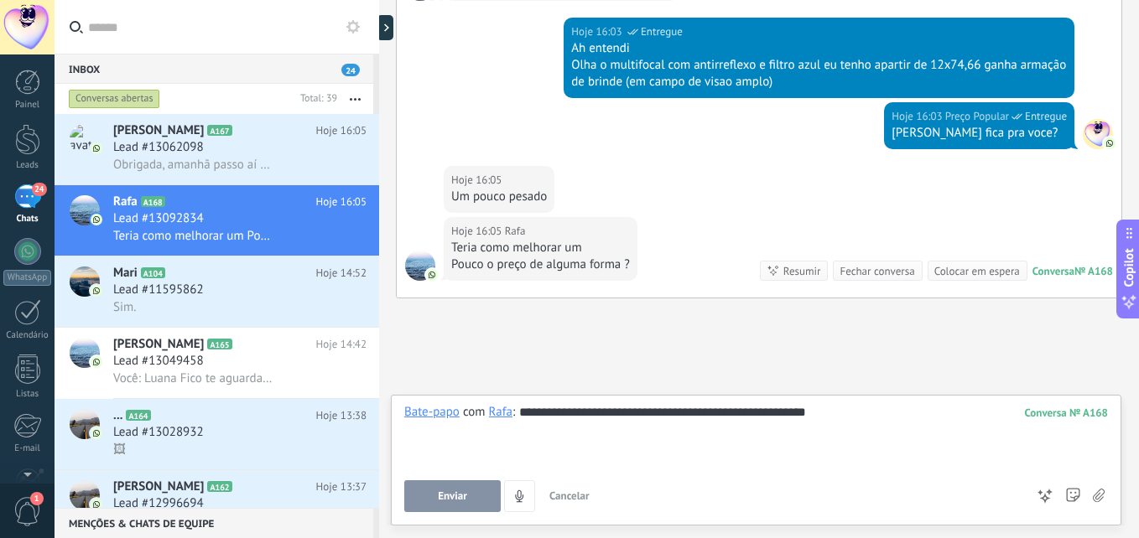
click at [459, 493] on span "Enviar" at bounding box center [452, 497] width 29 height 12
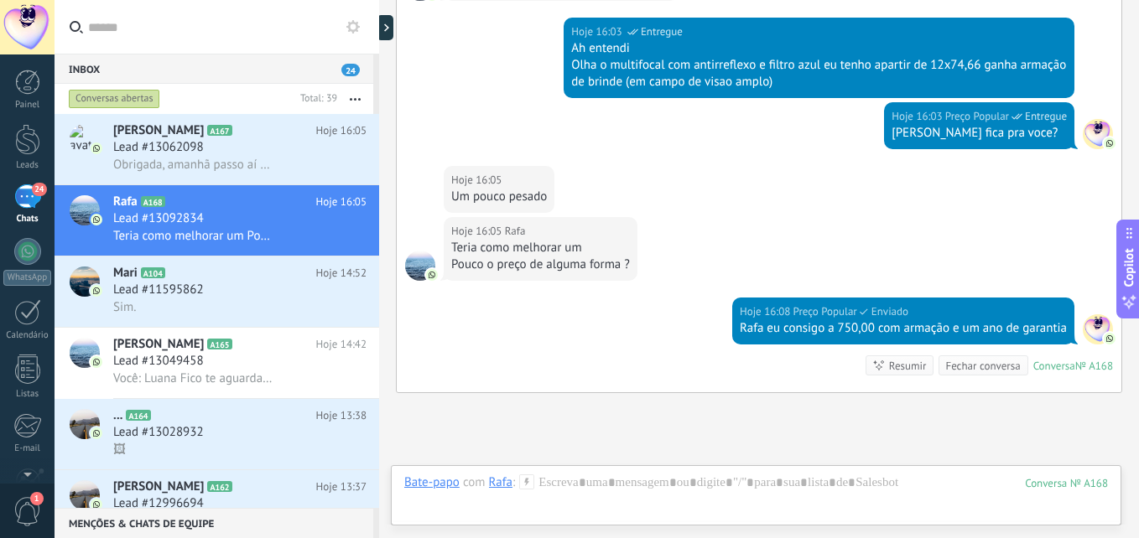
scroll to position [1266, 0]
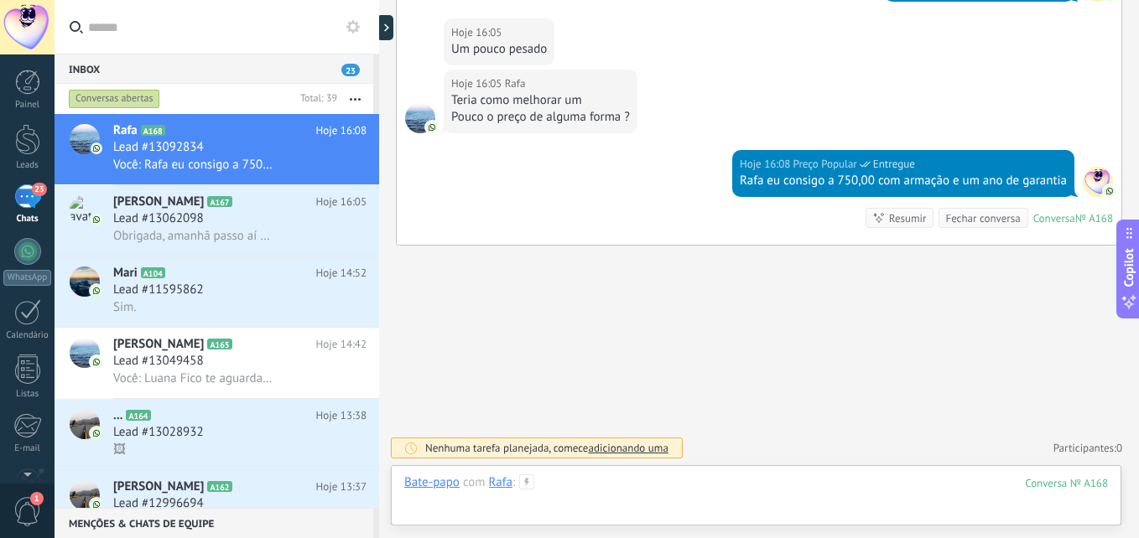
click at [645, 485] on div at bounding box center [756, 500] width 704 height 50
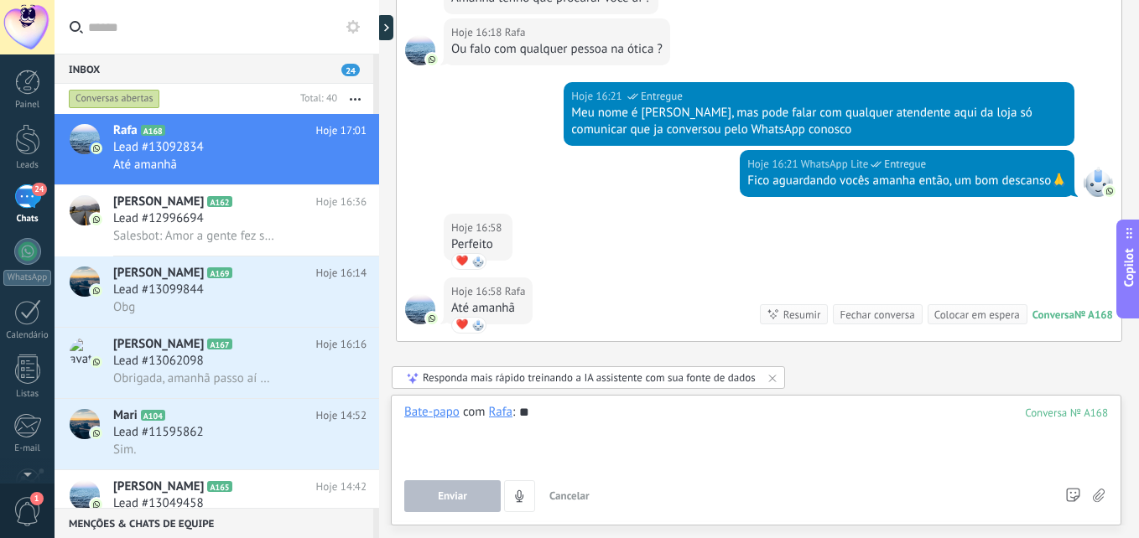
scroll to position [6225, 0]
